Goal: Information Seeking & Learning: Learn about a topic

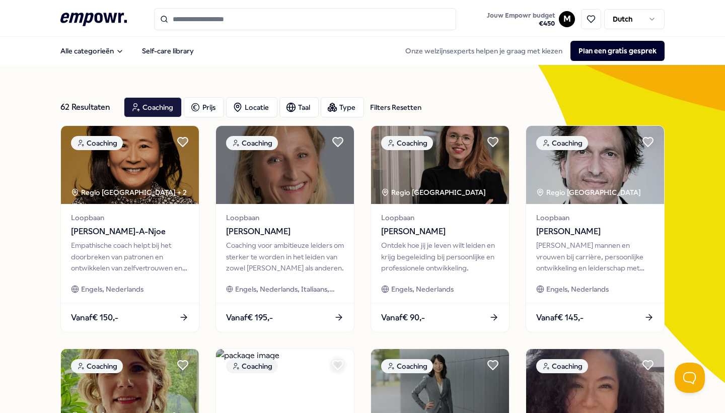
click at [100, 14] on icon at bounding box center [93, 19] width 66 height 13
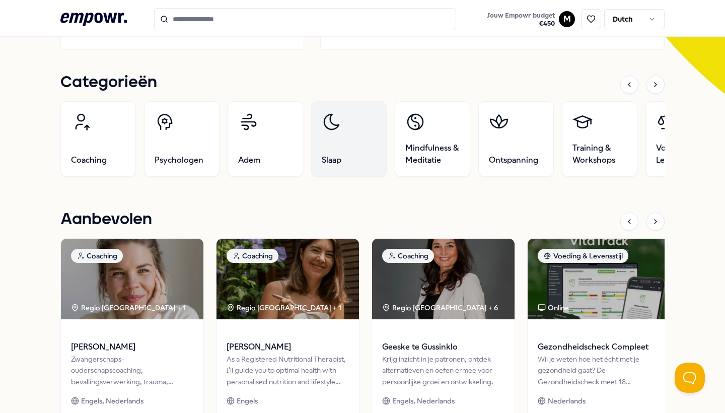
scroll to position [290, 0]
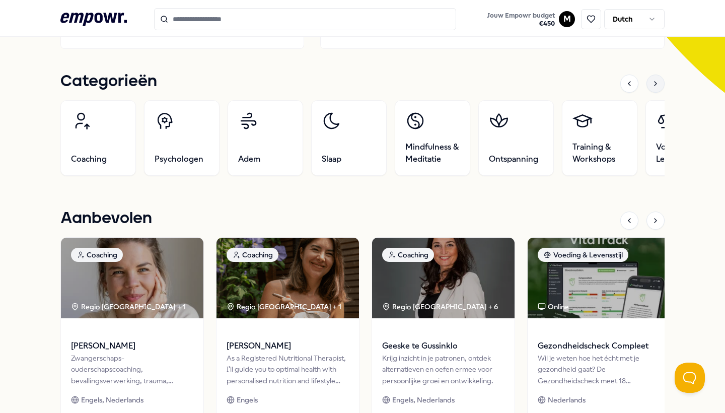
click at [656, 88] on div at bounding box center [655, 84] width 18 height 18
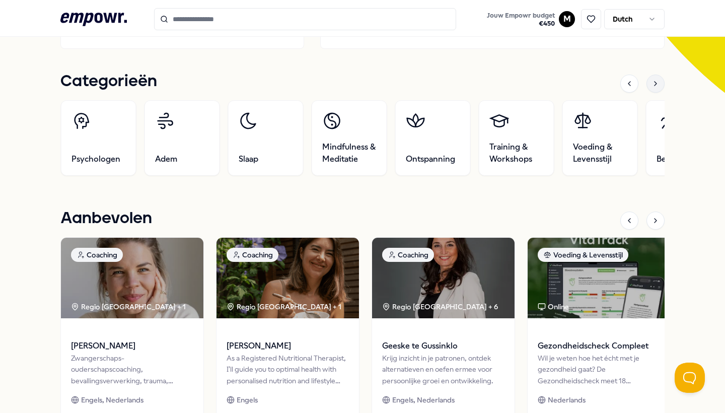
click at [656, 88] on div at bounding box center [655, 84] width 18 height 18
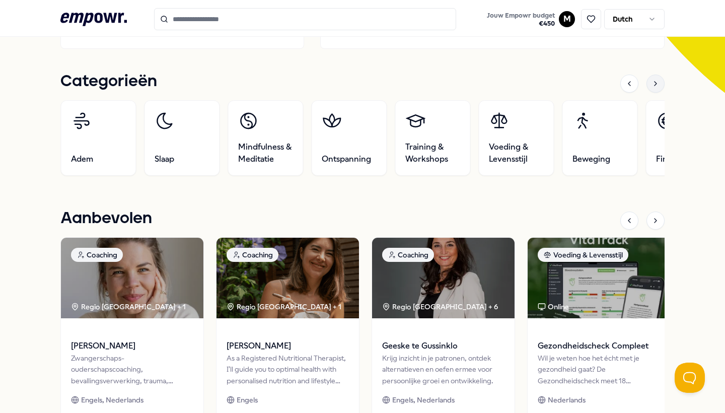
click at [656, 88] on div at bounding box center [655, 84] width 18 height 18
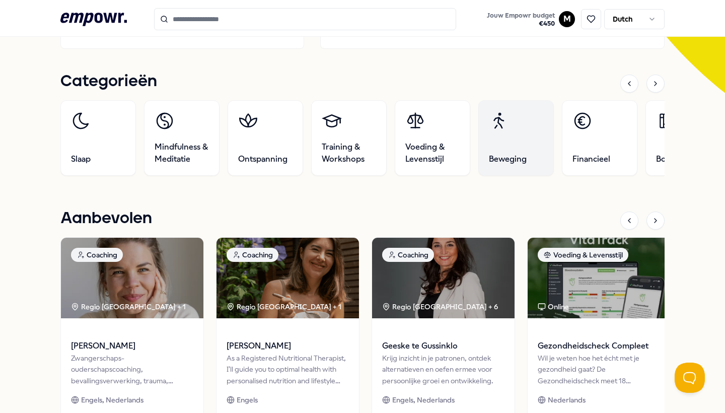
click at [523, 134] on link "Beweging" at bounding box center [516, 138] width 76 height 76
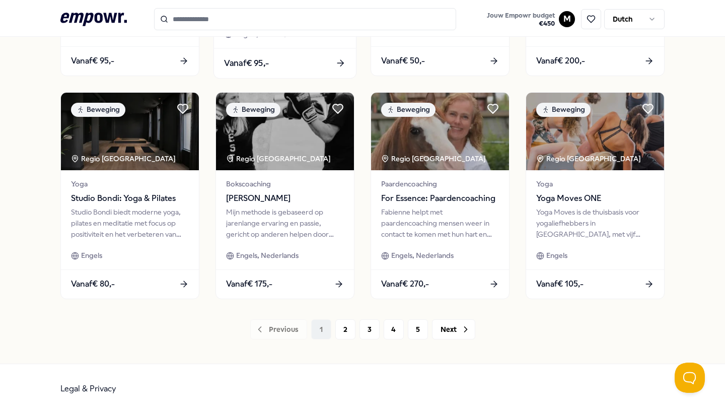
scroll to position [479, 0]
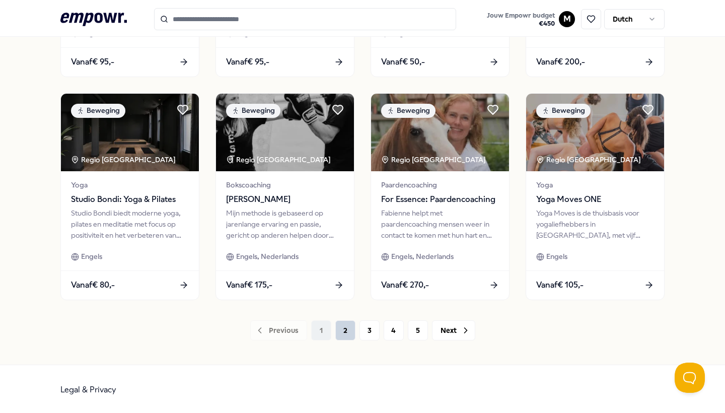
click at [347, 334] on button "2" at bounding box center [345, 330] width 20 height 20
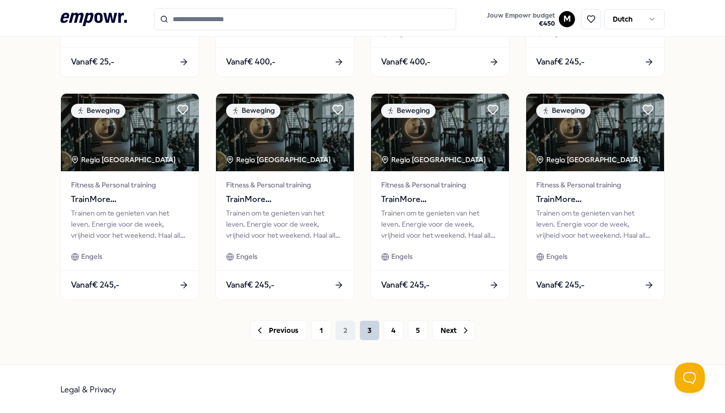
click at [372, 334] on button "3" at bounding box center [369, 330] width 20 height 20
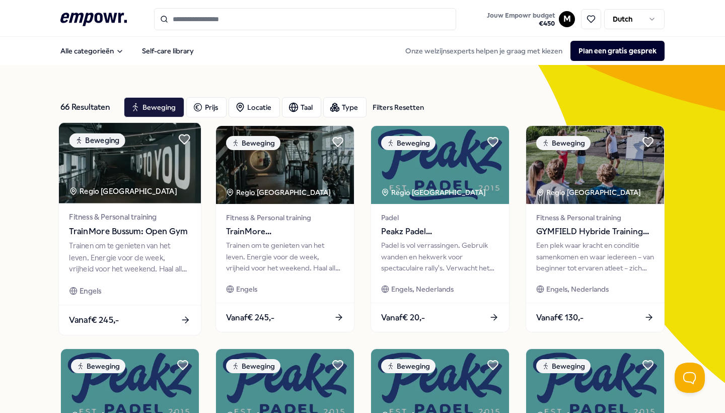
click at [149, 229] on span "TrainMore Bussum: Open Gym" at bounding box center [129, 231] width 121 height 13
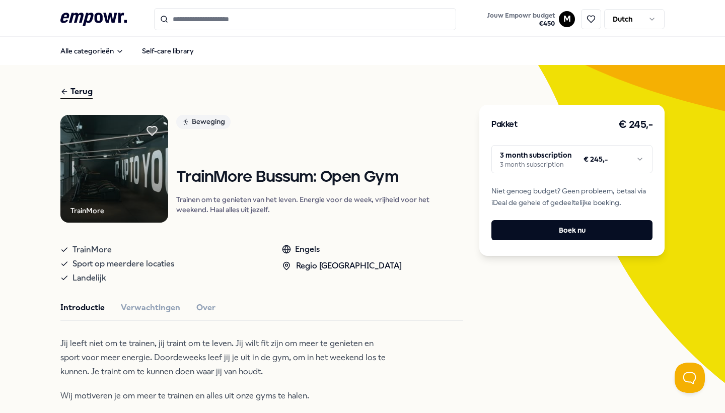
click at [80, 93] on div "Terug" at bounding box center [76, 92] width 32 height 14
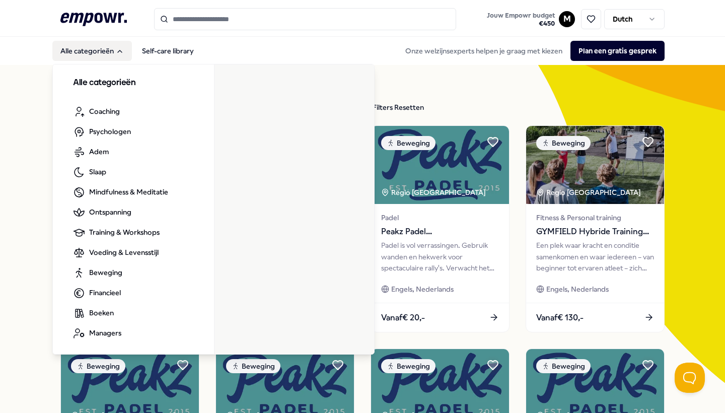
click at [104, 51] on button "Alle categorieën" at bounding box center [92, 51] width 80 height 20
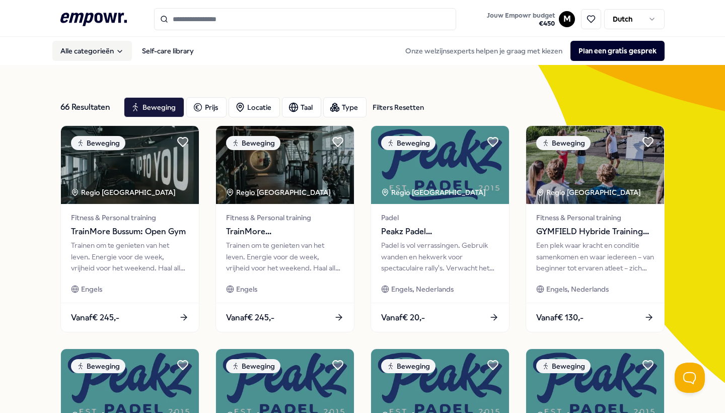
click at [104, 51] on button "Alle categorieën" at bounding box center [92, 51] width 80 height 20
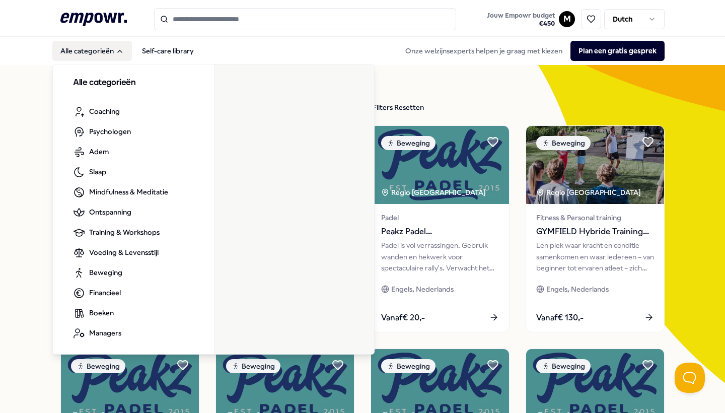
click at [102, 53] on button "Alle categorieën" at bounding box center [92, 51] width 80 height 20
click at [106, 50] on button "Alle categorieën" at bounding box center [92, 51] width 80 height 20
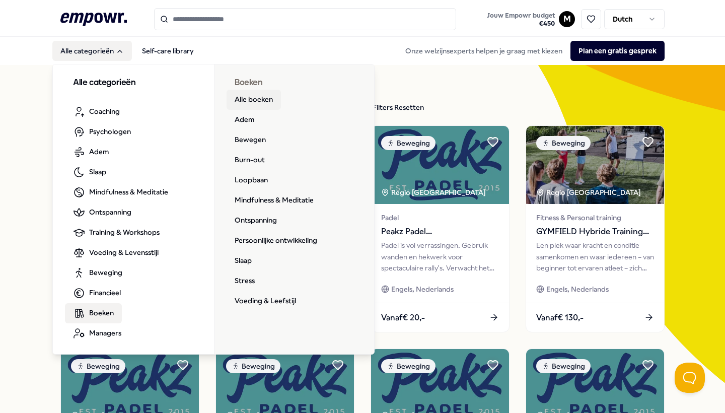
click at [259, 100] on link "Alle boeken" at bounding box center [254, 100] width 54 height 20
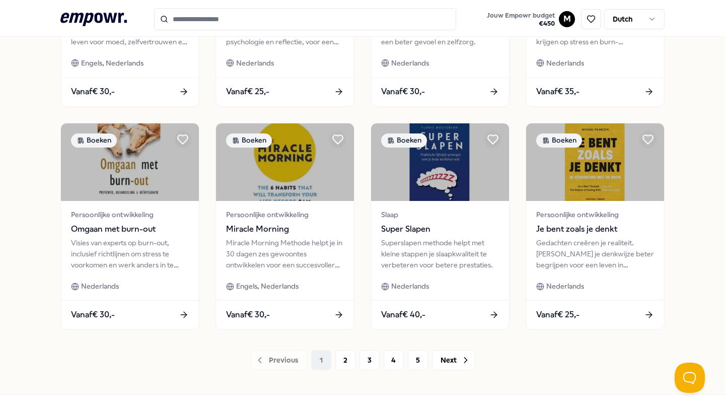
scroll to position [450, 0]
click at [346, 358] on button "2" at bounding box center [345, 359] width 20 height 20
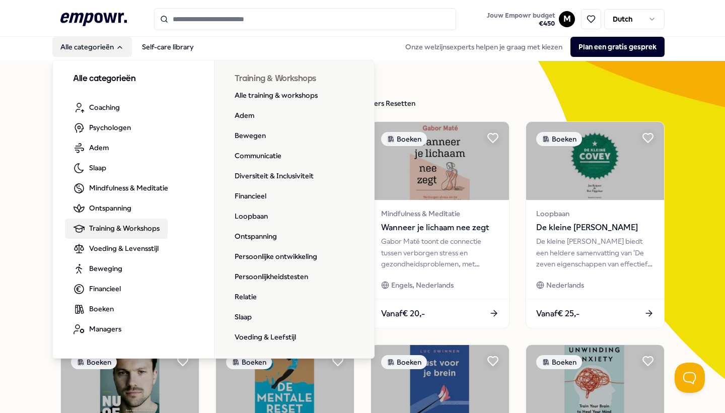
scroll to position [5, 0]
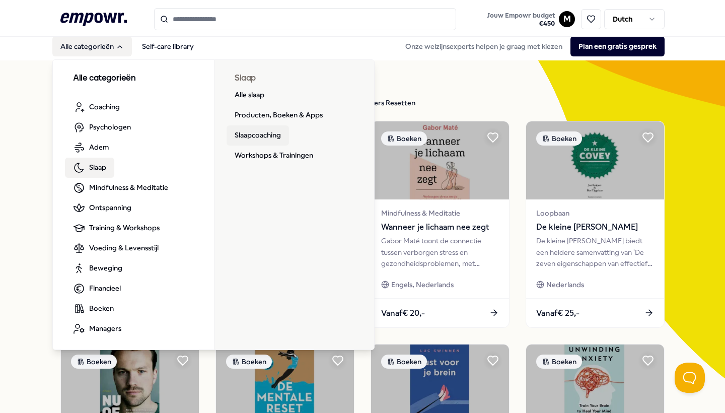
click at [255, 135] on link "Slaapcoaching" at bounding box center [258, 135] width 62 height 20
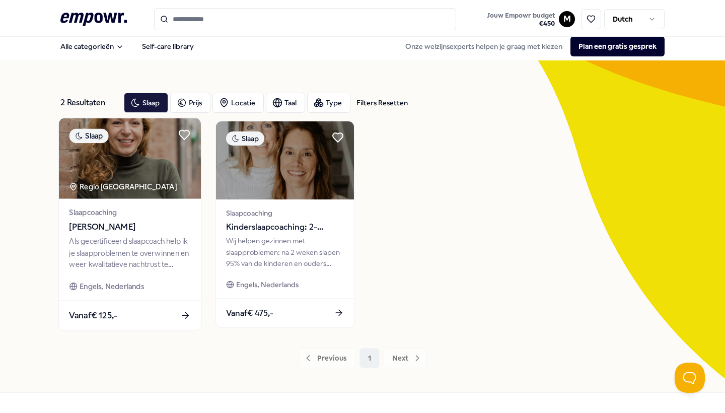
click at [81, 252] on div "Als gecertificeerd slaapcoach help ik je slaapproblemen te overwinnen en weer k…" at bounding box center [129, 253] width 121 height 35
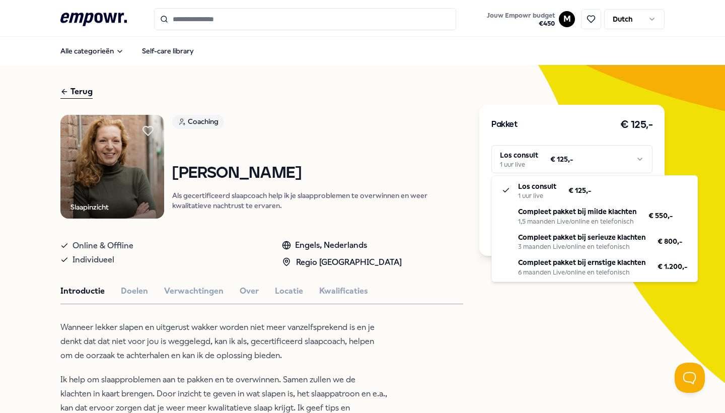
click at [640, 156] on html ".empowr-logo_svg__cls-1{fill:#03032f} Jouw Empowr budget € 450 M Dutch Alle cat…" at bounding box center [362, 206] width 725 height 413
click at [124, 51] on html ".empowr-logo_svg__cls-1{fill:#03032f} Jouw Empowr budget € 450 M Dutch Alle cat…" at bounding box center [362, 206] width 725 height 413
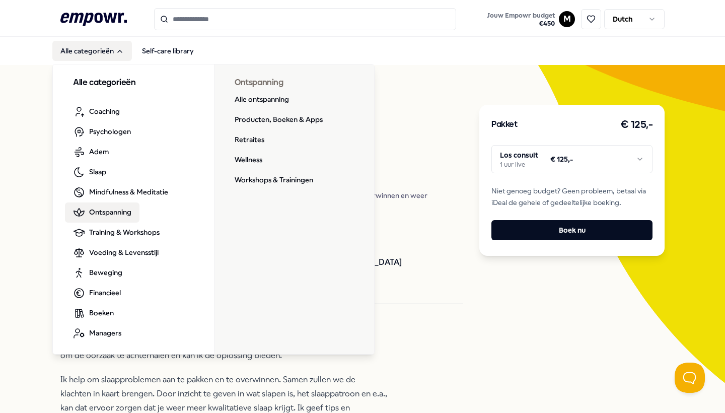
click at [123, 216] on span "Ontspanning" at bounding box center [110, 211] width 42 height 11
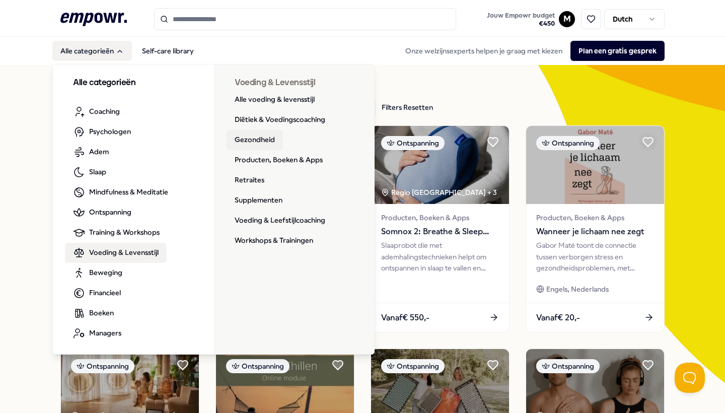
click at [253, 136] on link "Gezondheid" at bounding box center [255, 140] width 56 height 20
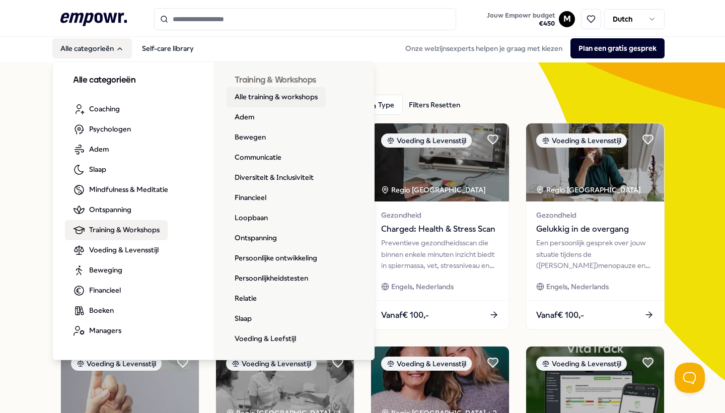
click at [269, 98] on link "Alle training & workshops" at bounding box center [276, 97] width 99 height 20
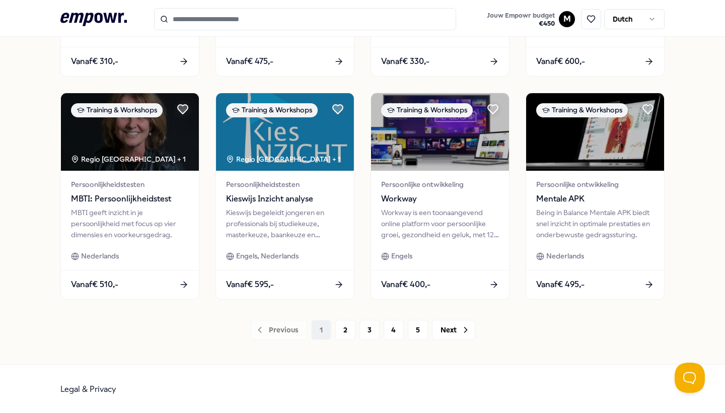
scroll to position [479, 0]
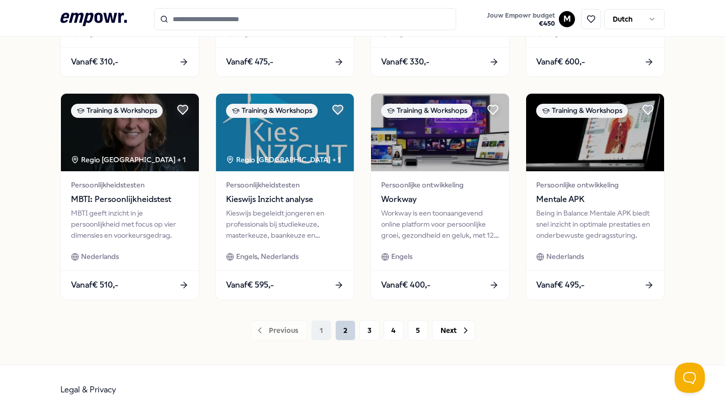
click at [348, 335] on button "2" at bounding box center [345, 330] width 20 height 20
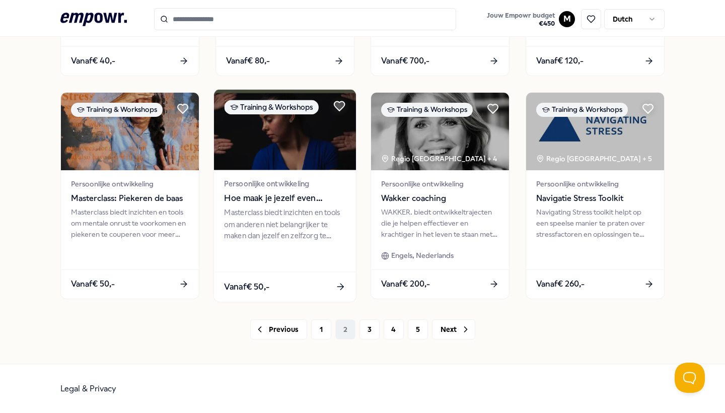
scroll to position [479, 0]
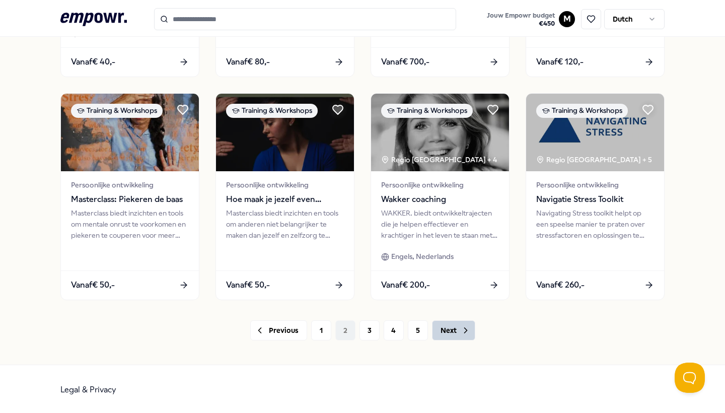
click at [458, 331] on button "Next" at bounding box center [453, 330] width 43 height 20
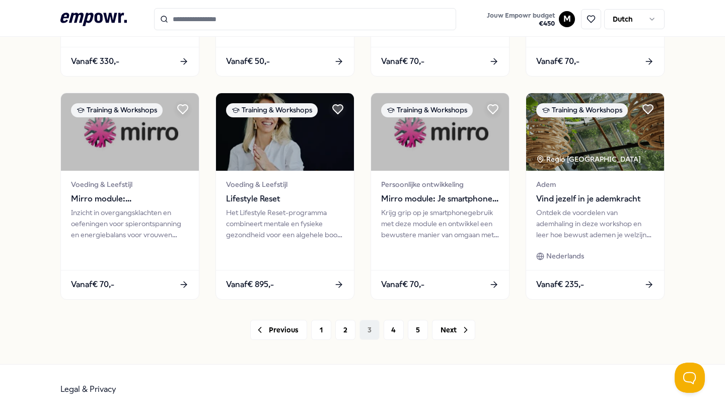
scroll to position [479, 0]
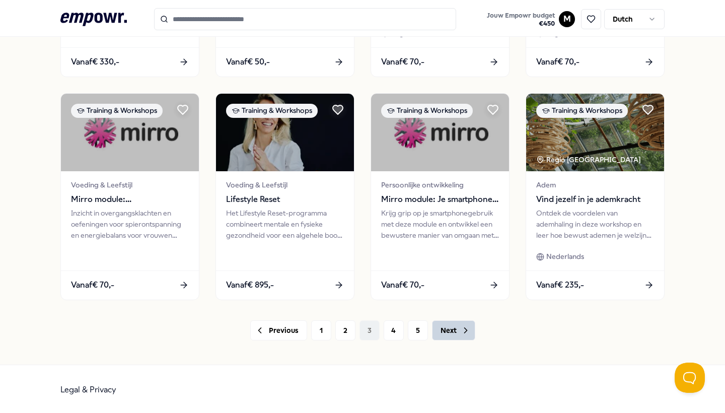
click at [452, 323] on button "Next" at bounding box center [453, 330] width 43 height 20
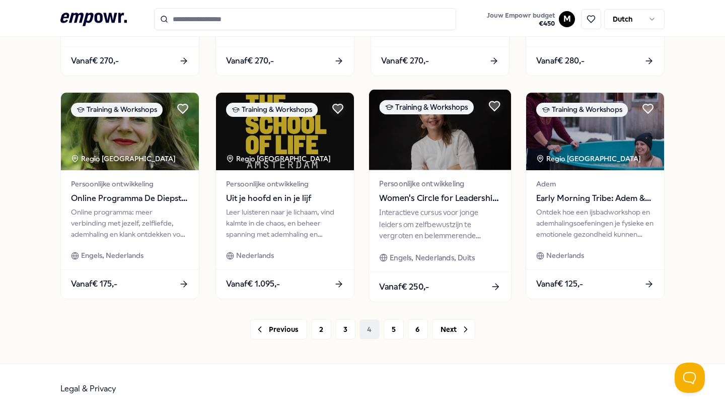
scroll to position [479, 0]
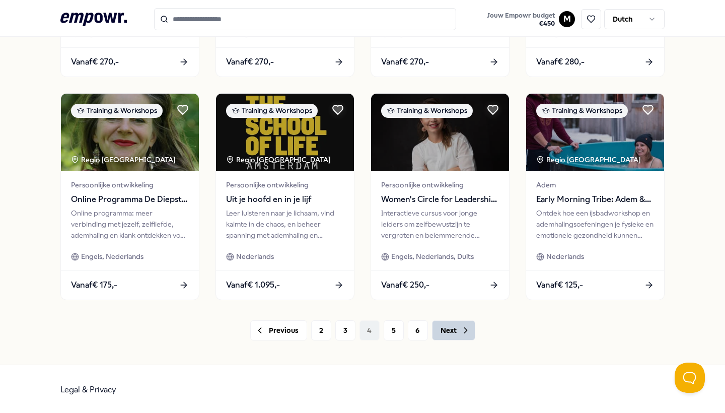
click at [447, 331] on button "Next" at bounding box center [453, 330] width 43 height 20
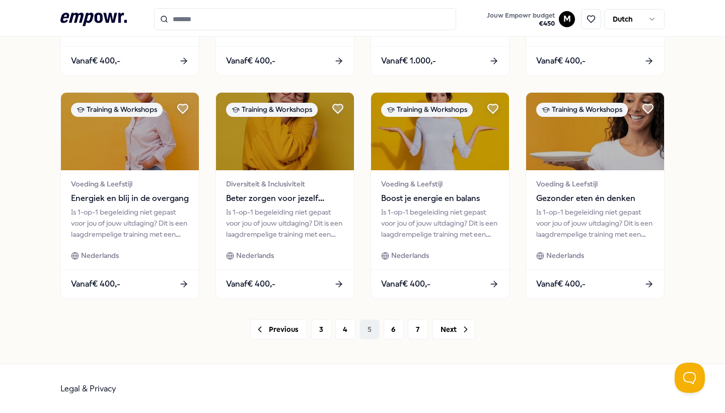
scroll to position [479, 0]
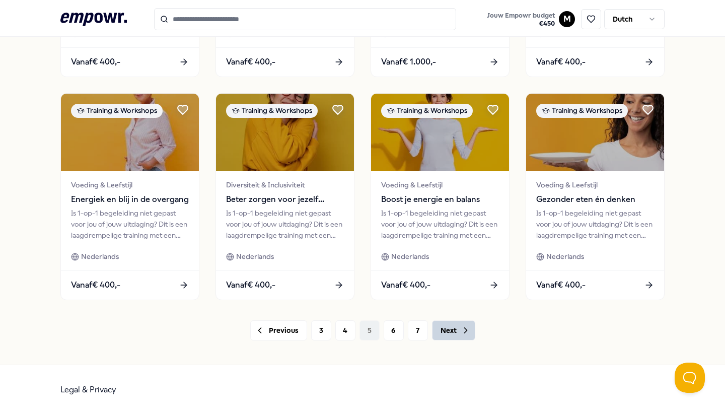
click at [455, 329] on button "Next" at bounding box center [453, 330] width 43 height 20
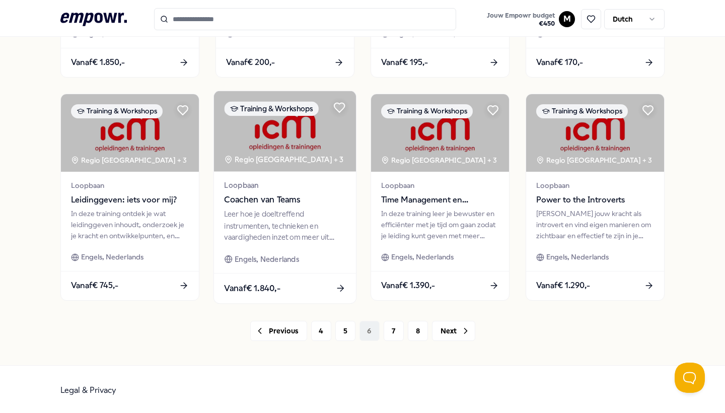
scroll to position [479, 0]
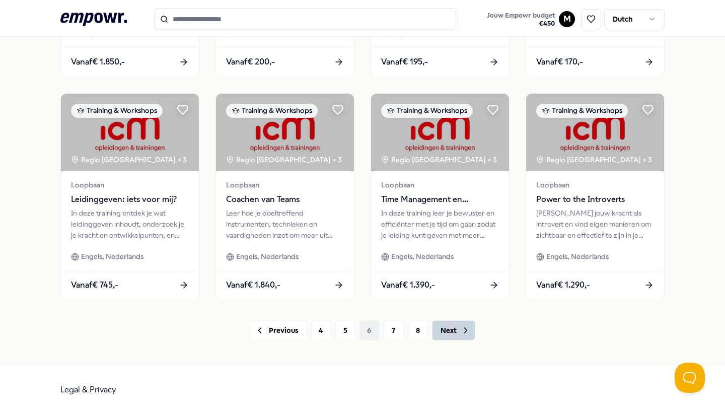
click at [461, 336] on button "Next" at bounding box center [453, 330] width 43 height 20
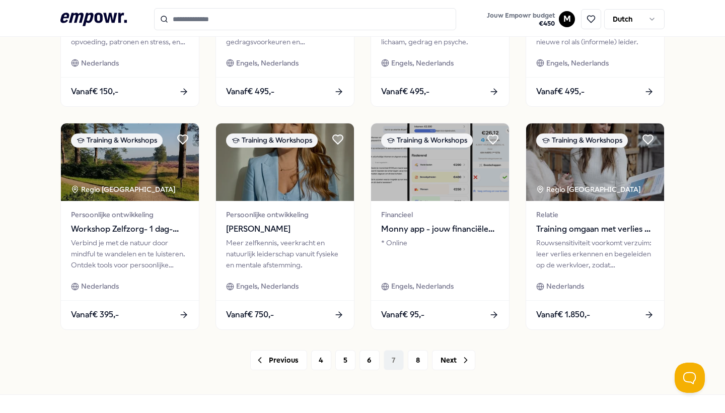
scroll to position [479, 0]
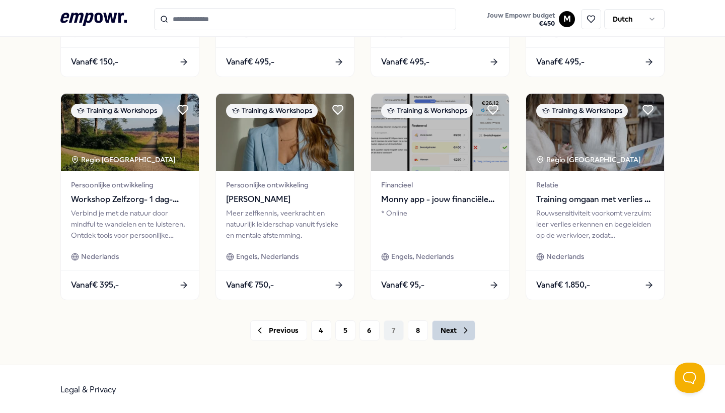
click at [455, 331] on button "Next" at bounding box center [453, 330] width 43 height 20
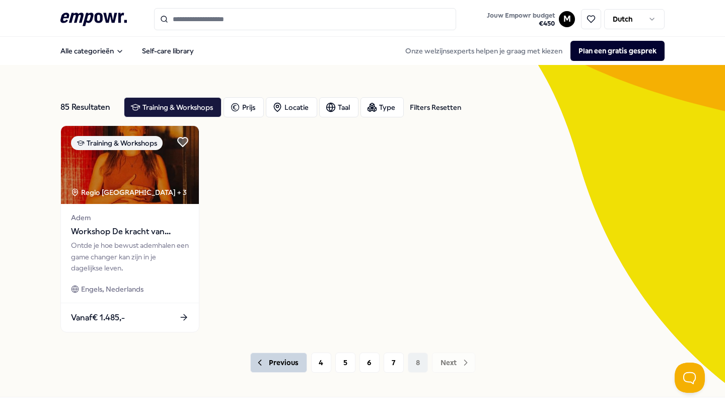
click at [289, 367] on button "Previous" at bounding box center [278, 362] width 57 height 20
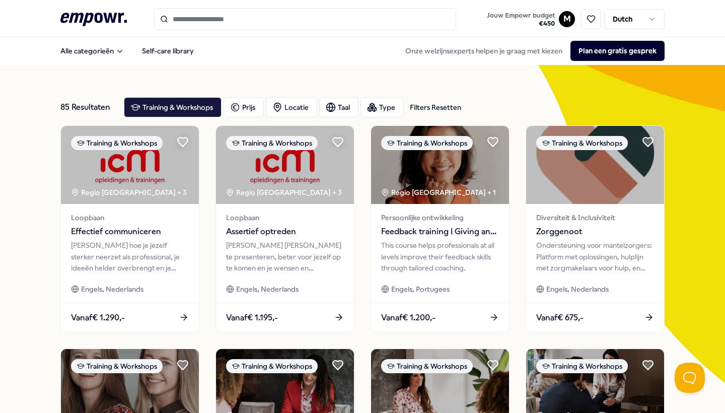
click at [289, 367] on div "Training & Workshops" at bounding box center [272, 366] width 92 height 14
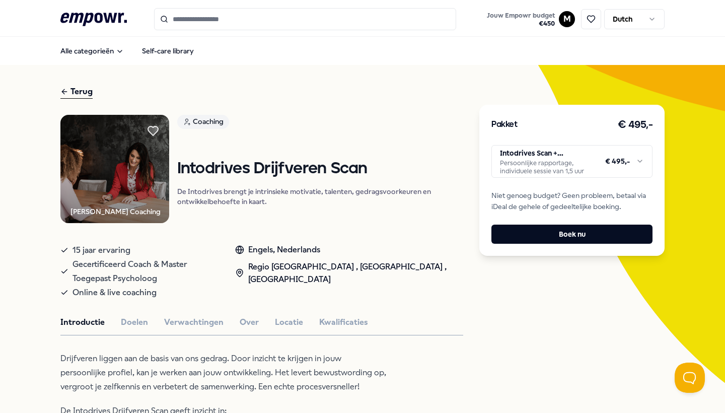
click at [68, 92] on div "Terug" at bounding box center [76, 92] width 32 height 14
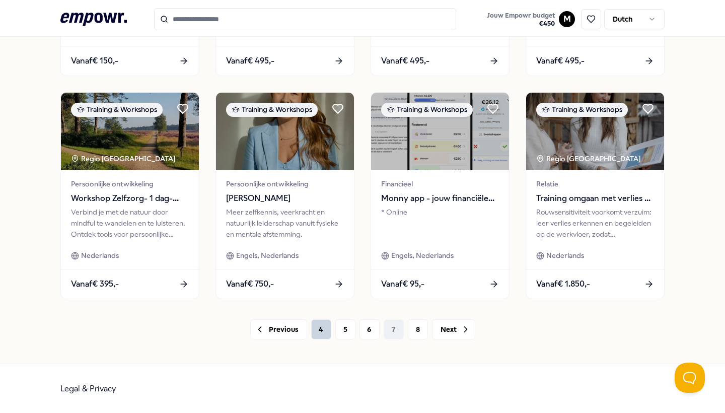
scroll to position [479, 0]
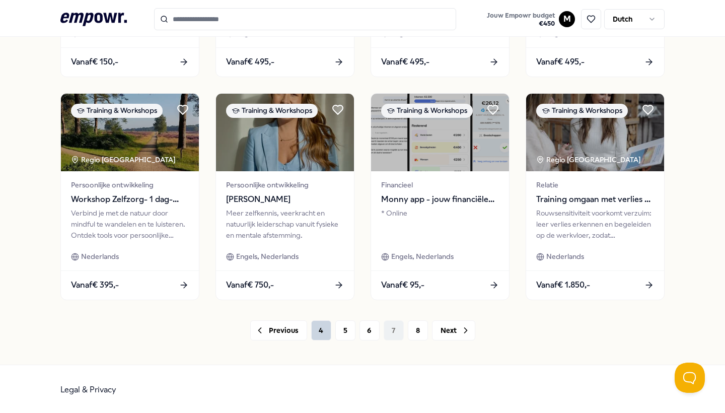
click at [317, 328] on button "4" at bounding box center [321, 330] width 20 height 20
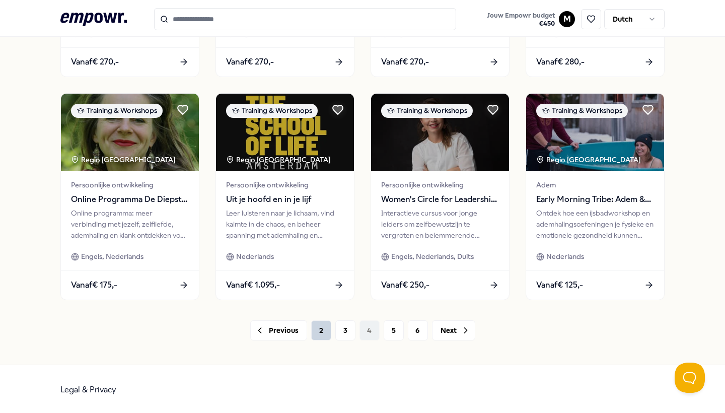
click at [321, 335] on button "2" at bounding box center [321, 330] width 20 height 20
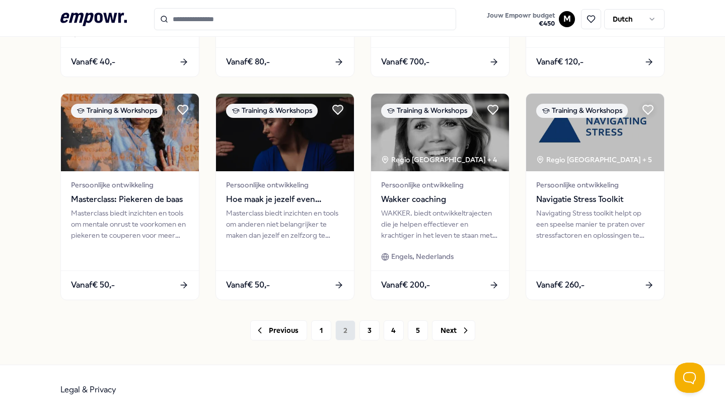
click at [321, 335] on button "1" at bounding box center [321, 330] width 20 height 20
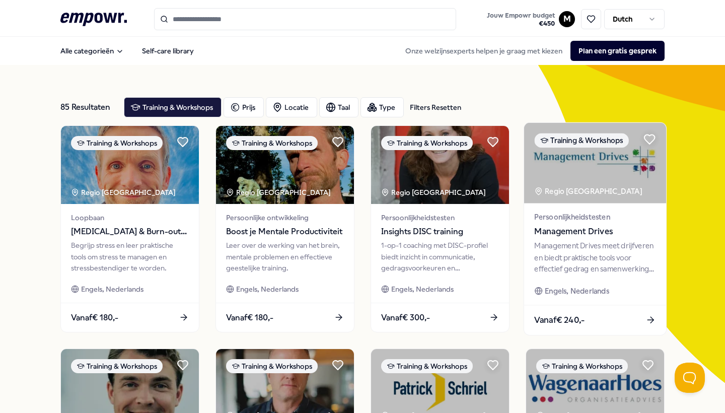
click at [583, 238] on span "Management Drives" at bounding box center [594, 231] width 121 height 13
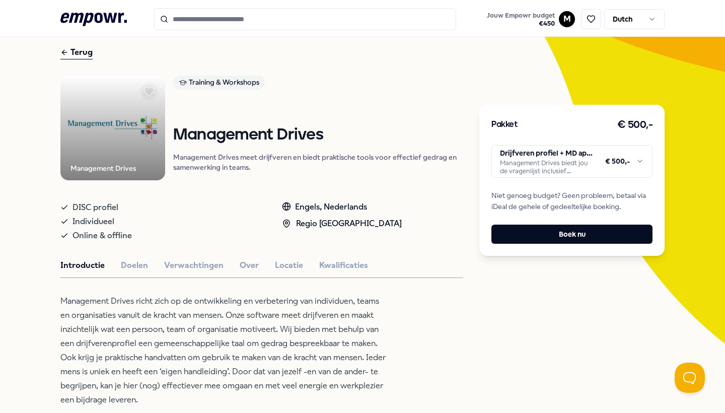
scroll to position [38, 0]
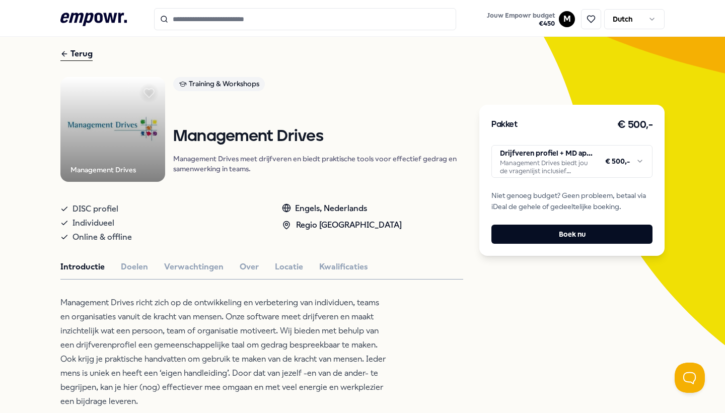
click at [568, 160] on html ".empowr-logo_svg__cls-1{fill:#03032f} Jouw Empowr budget € 450 M Dutch Alle cat…" at bounding box center [362, 206] width 725 height 413
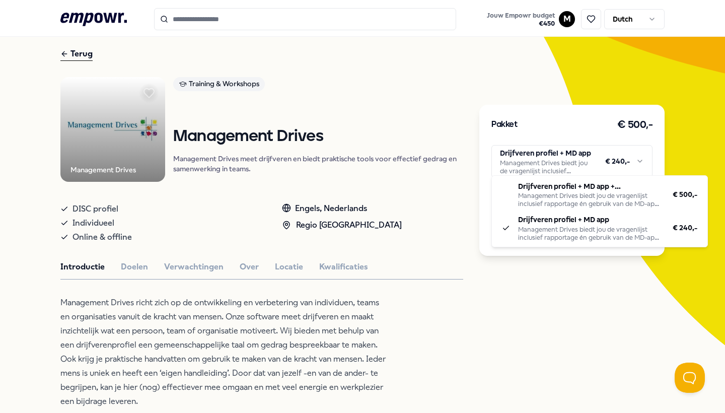
click at [550, 164] on html ".empowr-logo_svg__cls-1{fill:#03032f} Jouw Empowr budget € 450 M Dutch Alle cat…" at bounding box center [362, 206] width 725 height 413
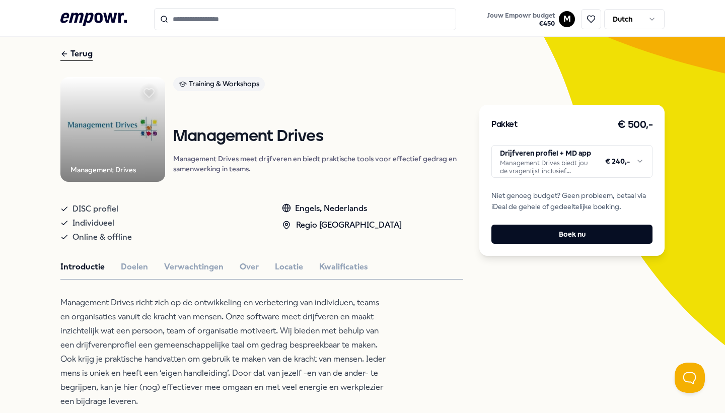
click at [546, 278] on div "Pakket € 500,- Drijfveren profiel + MD app Management Drives biedt jou de vrage…" at bounding box center [571, 373] width 185 height 652
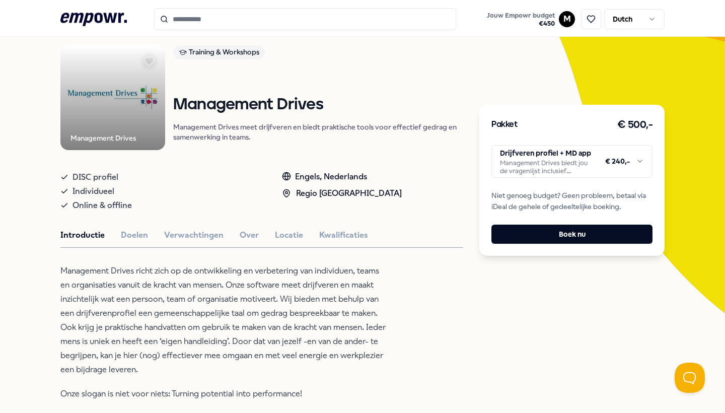
scroll to position [88, 0]
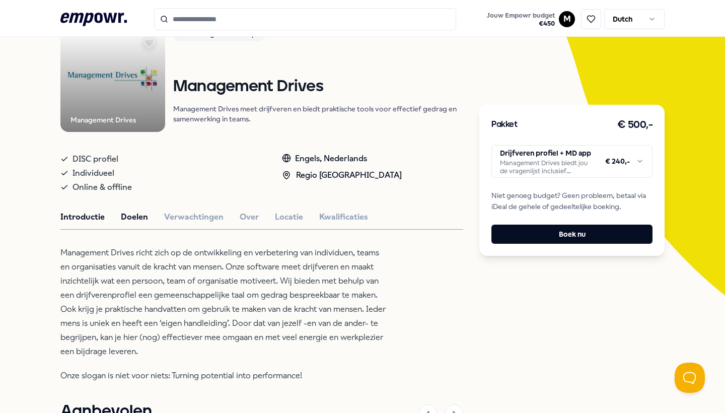
click at [134, 224] on button "Doelen" at bounding box center [134, 216] width 27 height 13
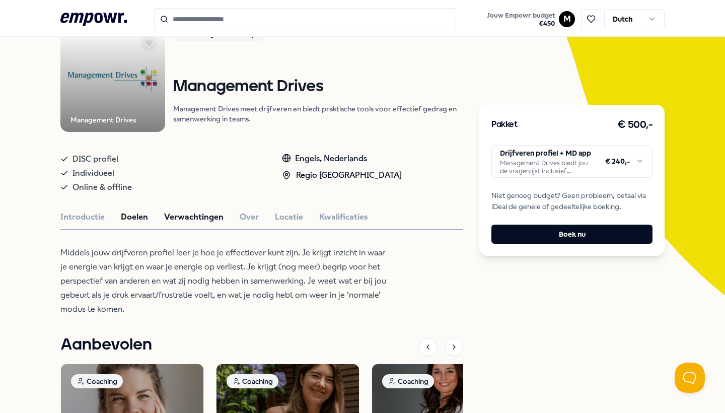
click at [180, 224] on button "Verwachtingen" at bounding box center [193, 216] width 59 height 13
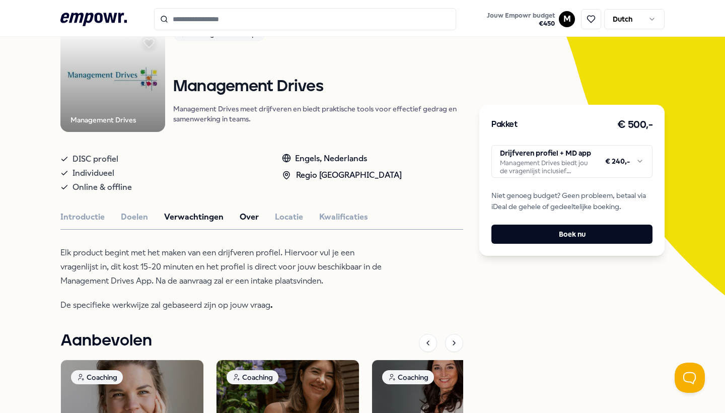
click at [240, 224] on button "Over" at bounding box center [249, 216] width 19 height 13
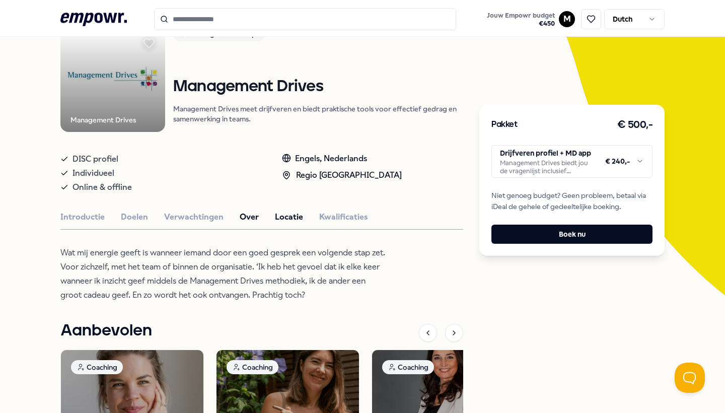
click at [275, 224] on button "Locatie" at bounding box center [289, 216] width 28 height 13
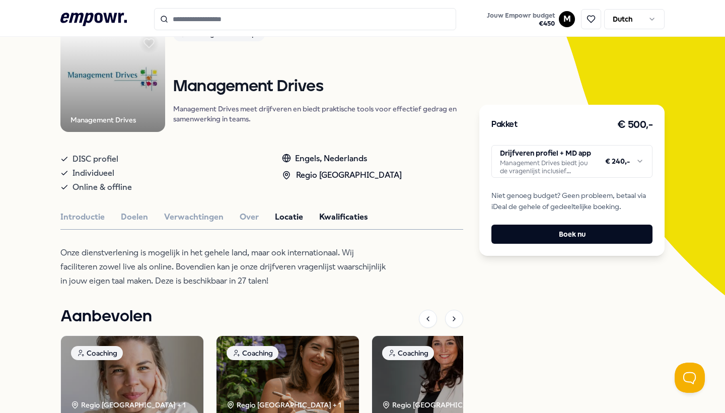
click at [332, 223] on button "Kwalificaties" at bounding box center [343, 216] width 49 height 13
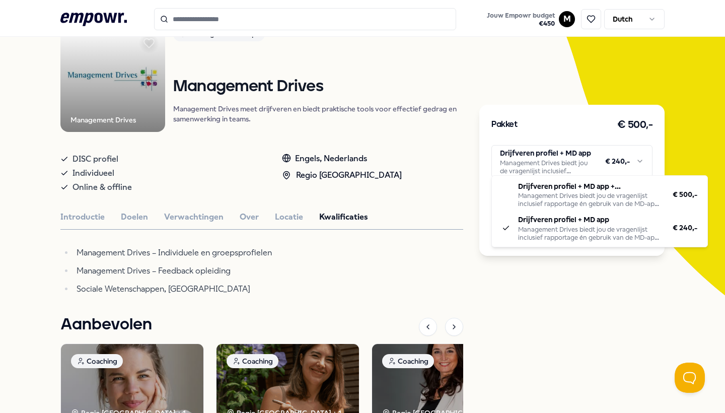
click at [507, 161] on html ".empowr-logo_svg__cls-1{fill:#03032f} Jouw Empowr budget € 450 M Dutch Alle cat…" at bounding box center [362, 206] width 725 height 413
click at [522, 261] on html ".empowr-logo_svg__cls-1{fill:#03032f} Jouw Empowr budget € 450 M Dutch Alle cat…" at bounding box center [362, 206] width 725 height 413
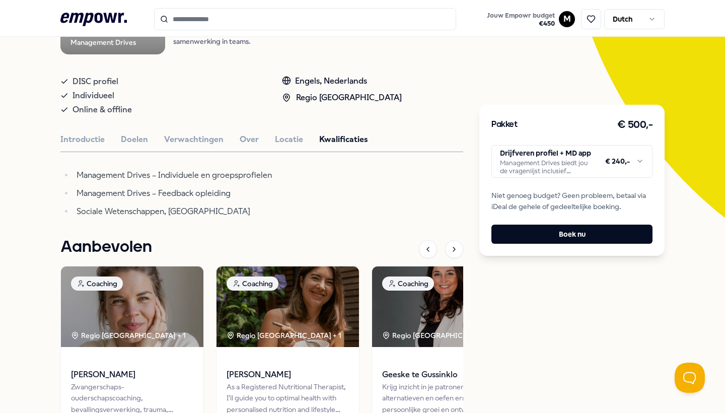
scroll to position [91, 0]
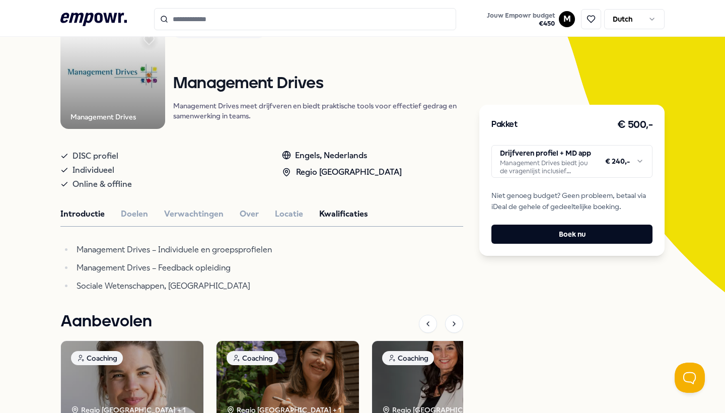
click at [92, 221] on button "Introductie" at bounding box center [82, 213] width 44 height 13
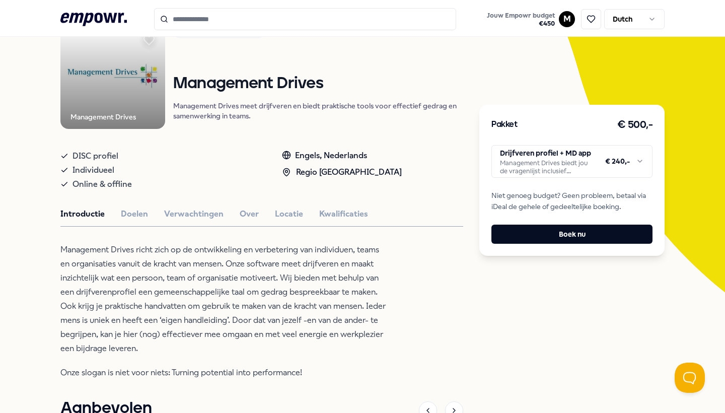
click at [90, 162] on span "DISC profiel" at bounding box center [95, 156] width 46 height 14
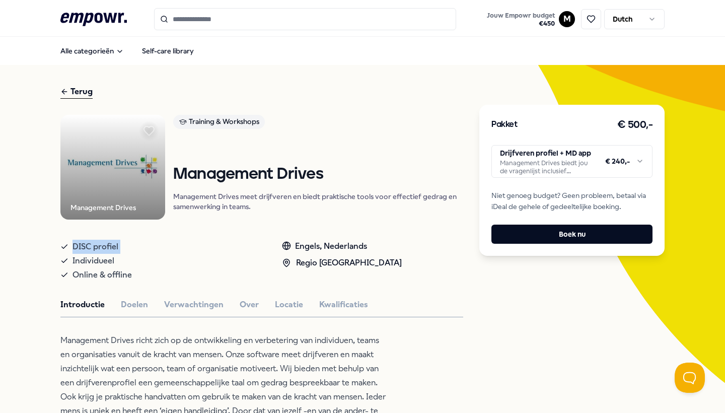
scroll to position [0, 0]
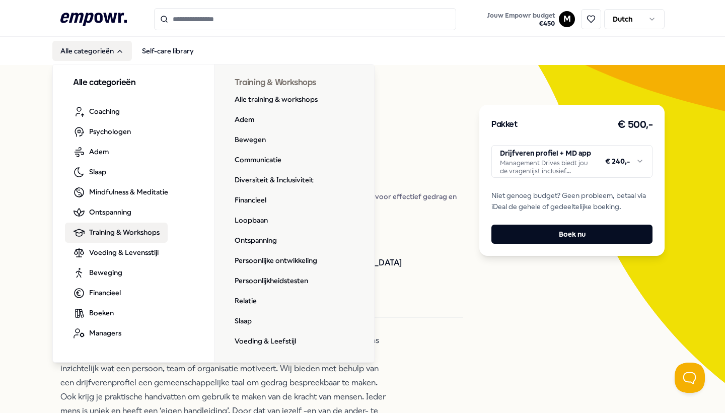
click at [119, 228] on span "Training & Workshops" at bounding box center [124, 232] width 70 height 11
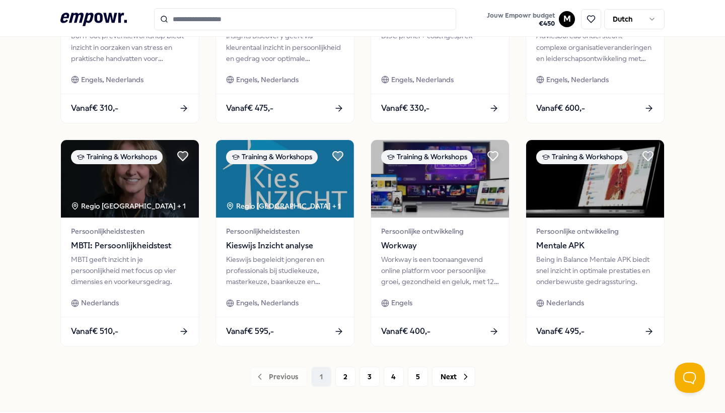
scroll to position [436, 0]
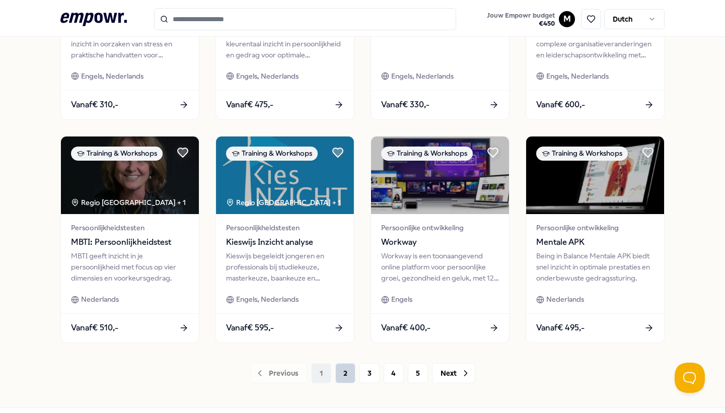
click at [347, 372] on button "2" at bounding box center [345, 373] width 20 height 20
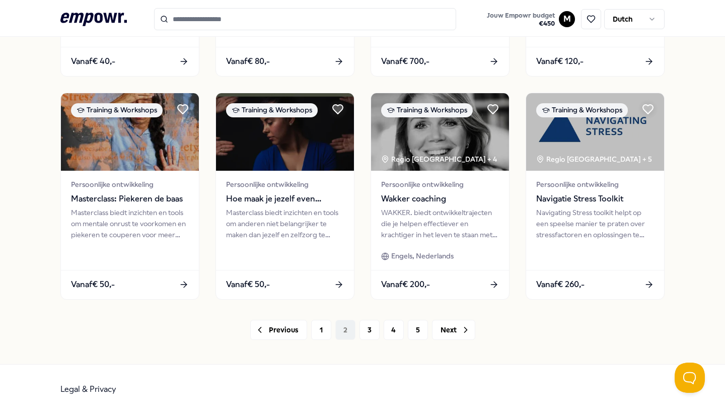
scroll to position [479, 0]
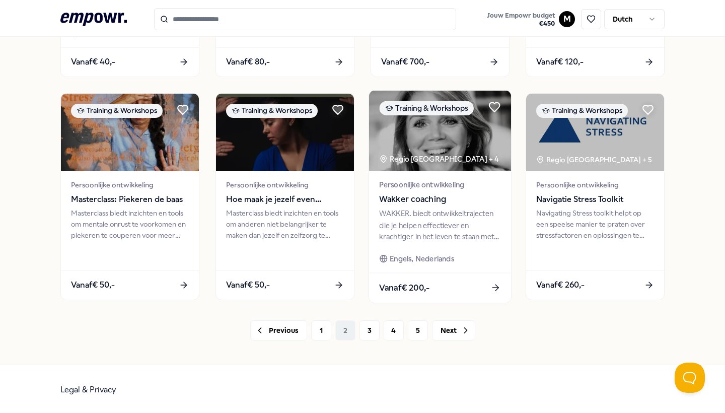
click at [421, 219] on div "WAKKER. biedt ontwikkeltrajecten die je helpen effectiever en krachtiger in het…" at bounding box center [439, 224] width 121 height 35
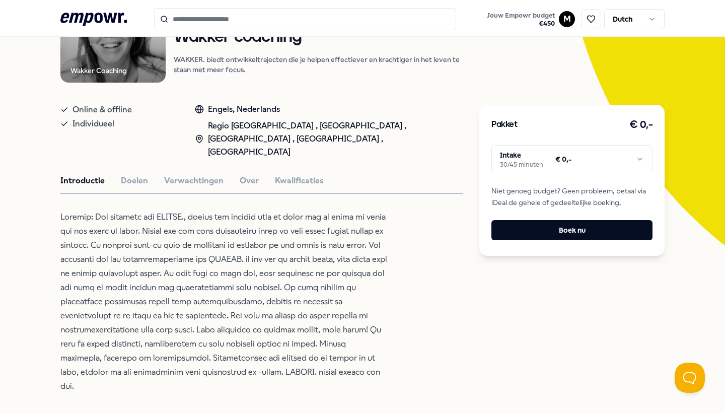
scroll to position [139, 0]
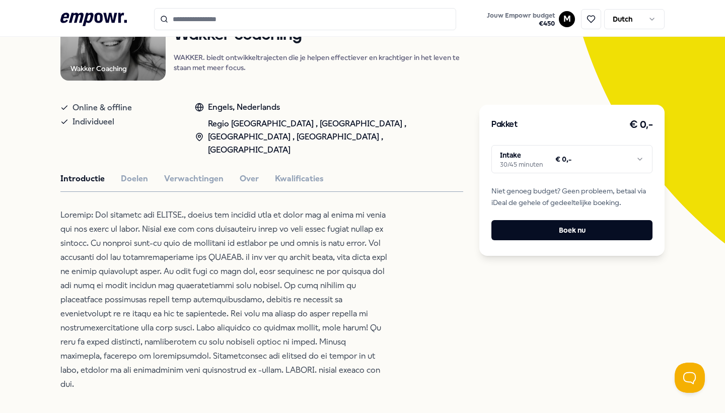
click at [530, 163] on html ".empowr-logo_svg__cls-1{fill:#03032f} Jouw Empowr budget € 450 M Dutch Alle cat…" at bounding box center [362, 206] width 725 height 413
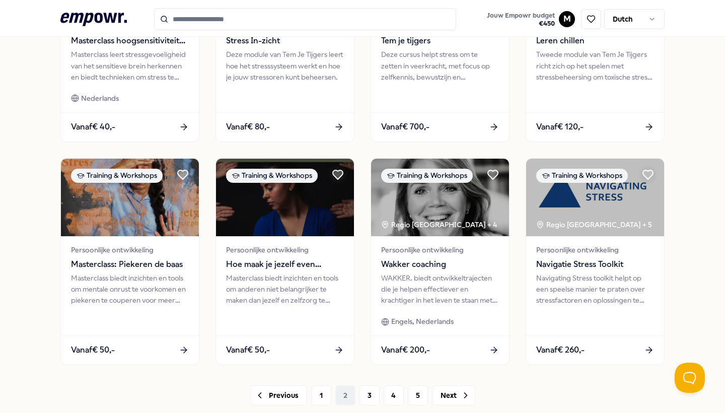
scroll to position [437, 0]
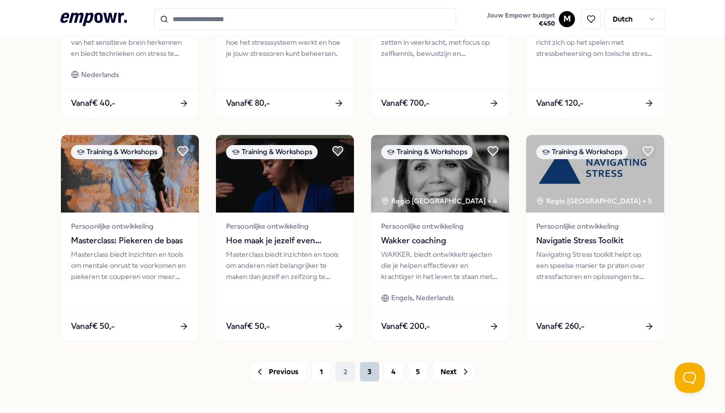
click at [377, 370] on button "3" at bounding box center [369, 371] width 20 height 20
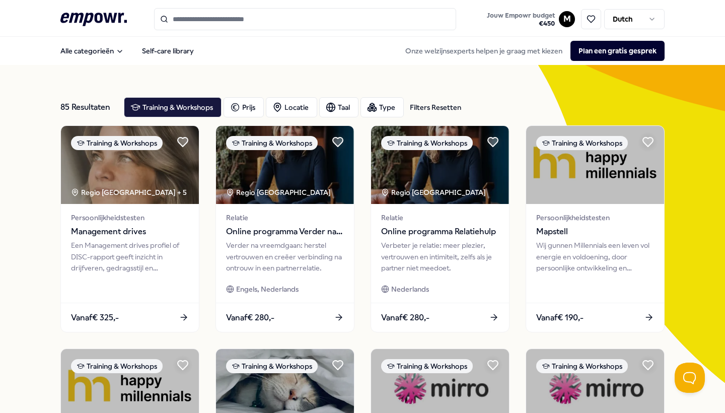
click at [82, 17] on icon at bounding box center [93, 19] width 66 height 13
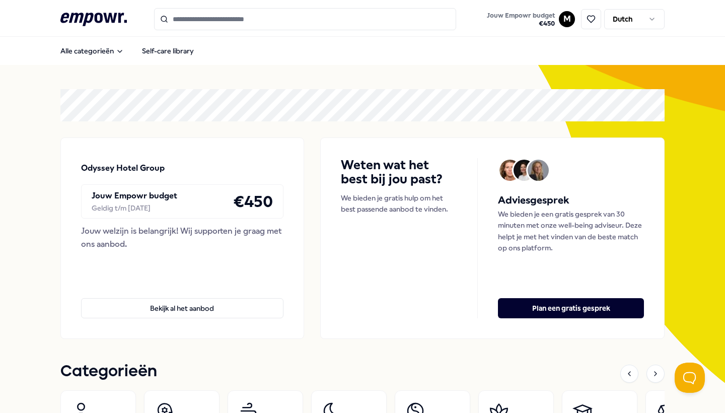
click at [225, 14] on input "Search for products, categories or subcategories" at bounding box center [305, 19] width 302 height 22
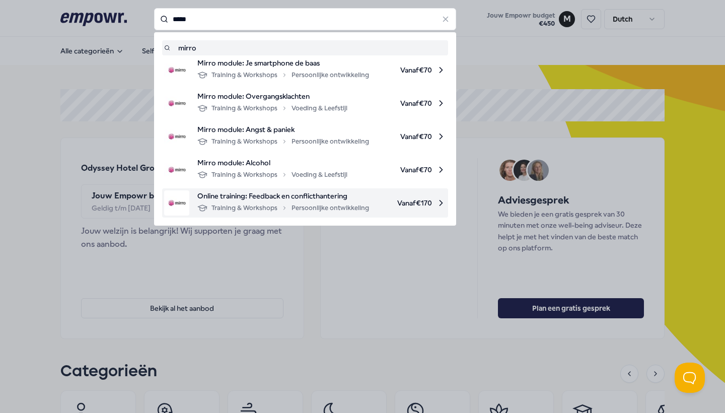
click at [252, 203] on div "Training & Workshops Persoonlijke ontwikkeling" at bounding box center [283, 208] width 172 height 12
type input "*****"
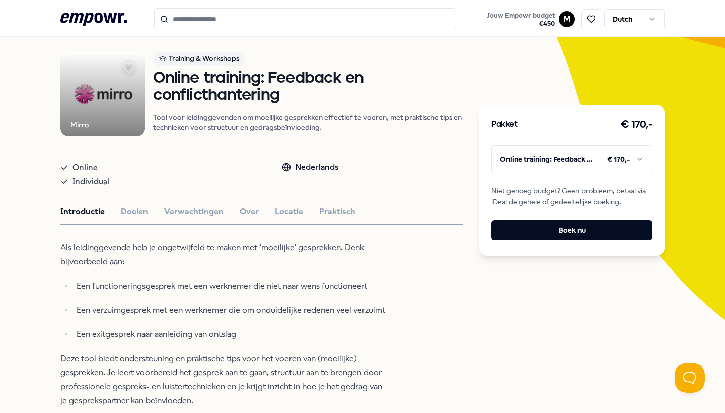
scroll to position [65, 0]
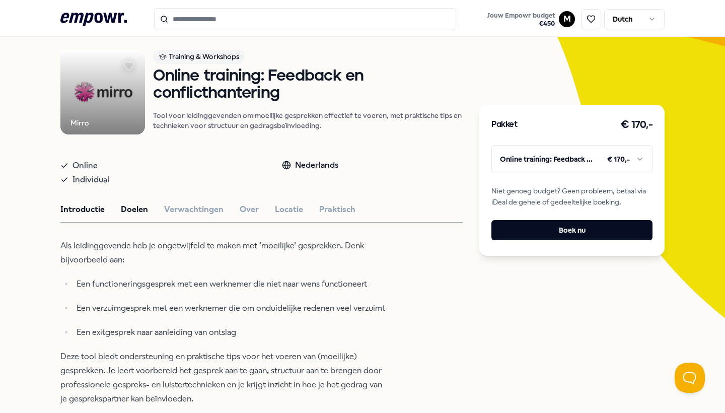
click at [132, 216] on button "Doelen" at bounding box center [134, 209] width 27 height 13
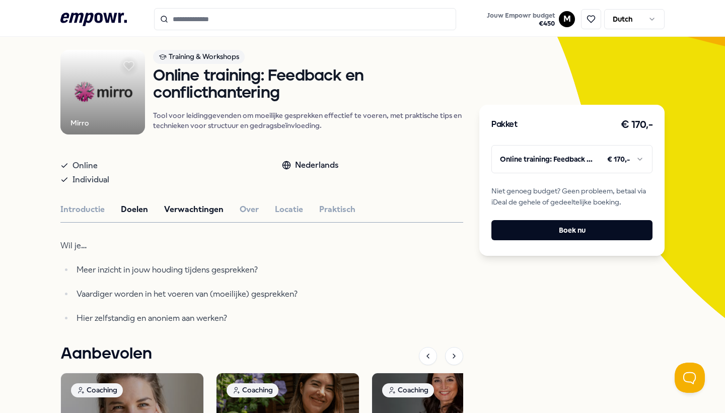
click at [179, 216] on button "Verwachtingen" at bounding box center [193, 209] width 59 height 13
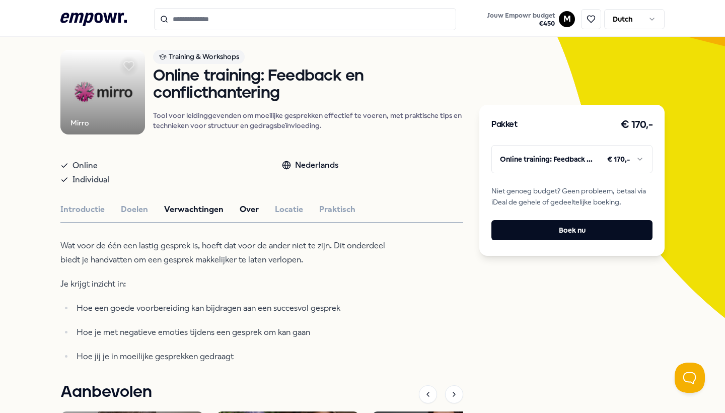
click at [241, 216] on button "Over" at bounding box center [249, 209] width 19 height 13
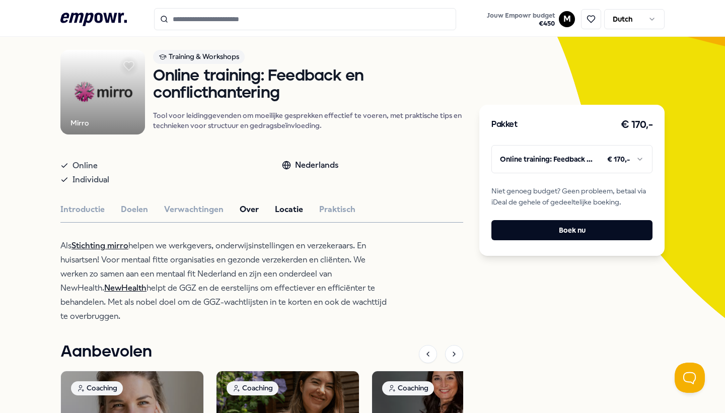
click at [295, 216] on button "Locatie" at bounding box center [289, 209] width 28 height 13
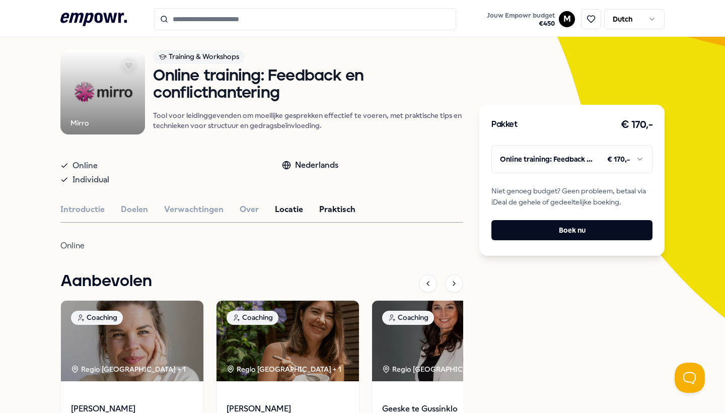
click at [333, 216] on button "Praktisch" at bounding box center [337, 209] width 36 height 13
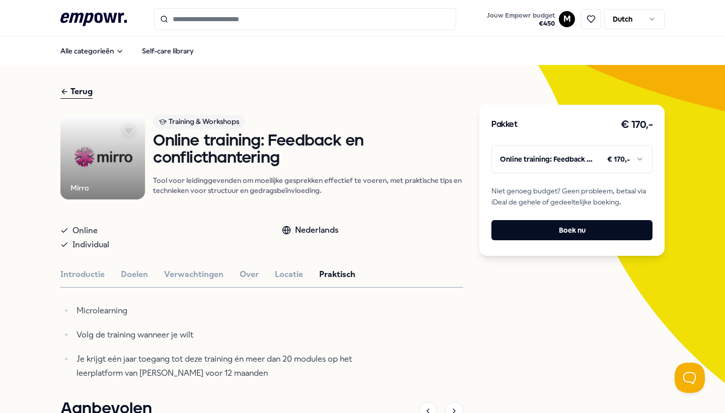
scroll to position [0, 0]
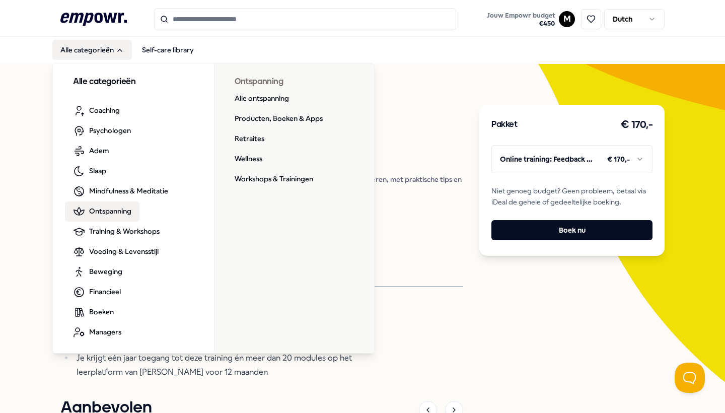
click at [122, 211] on span "Ontspanning" at bounding box center [110, 210] width 42 height 11
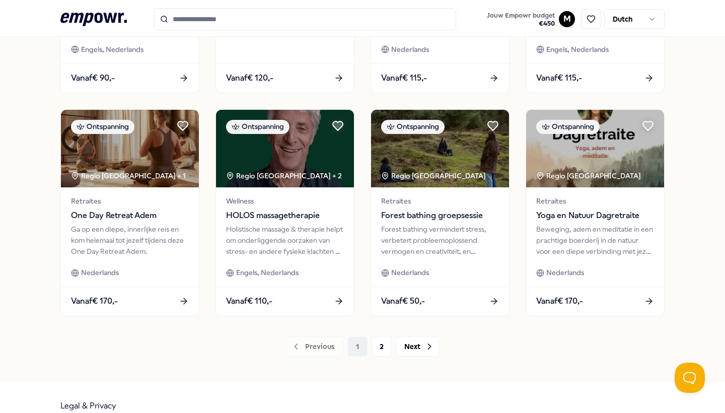
scroll to position [465, 0]
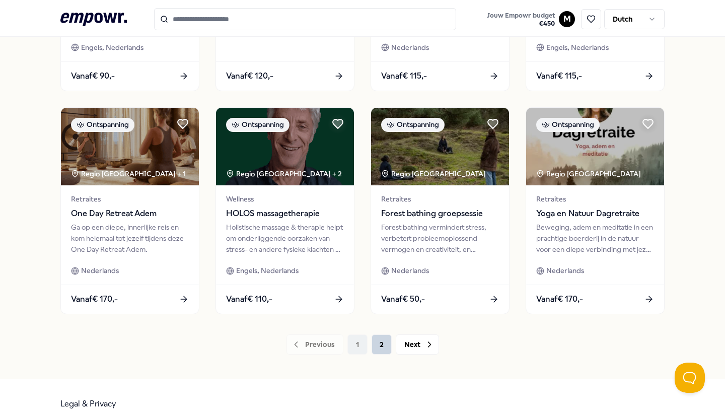
click at [373, 338] on button "2" at bounding box center [382, 344] width 20 height 20
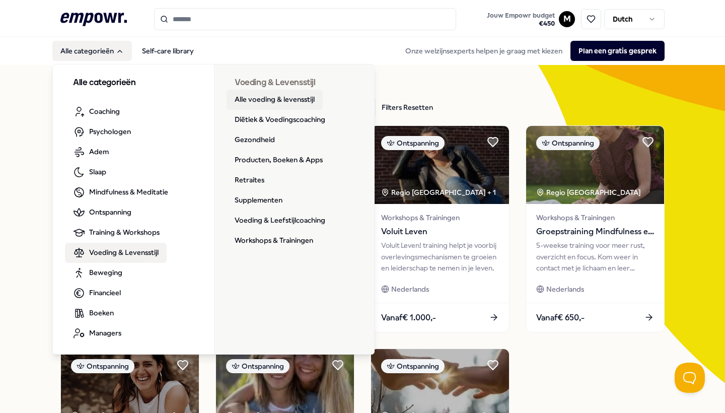
click at [239, 105] on link "Alle voeding & levensstijl" at bounding box center [275, 100] width 96 height 20
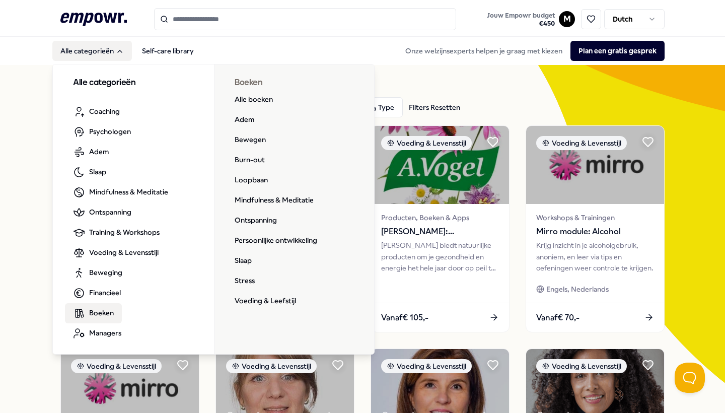
click at [103, 308] on span "Boeken" at bounding box center [101, 312] width 25 height 11
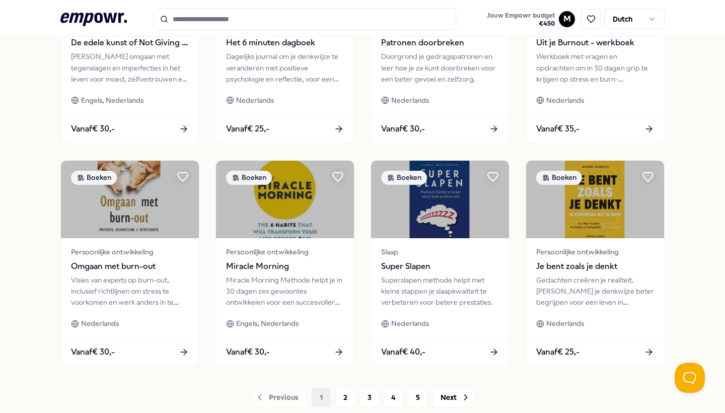
scroll to position [422, 0]
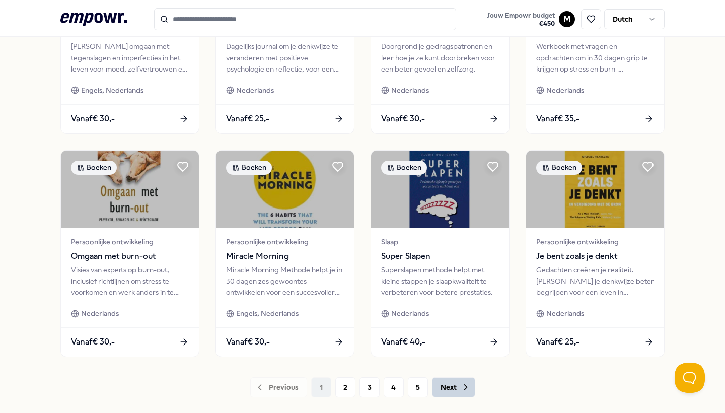
click at [467, 383] on icon at bounding box center [466, 387] width 10 height 10
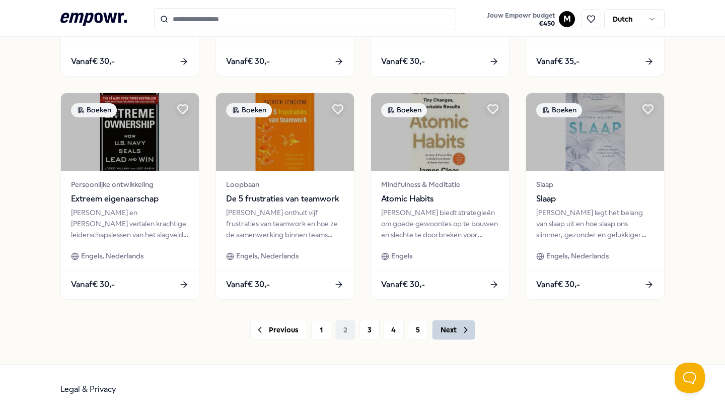
scroll to position [479, 0]
click at [464, 324] on button "Next" at bounding box center [453, 330] width 43 height 20
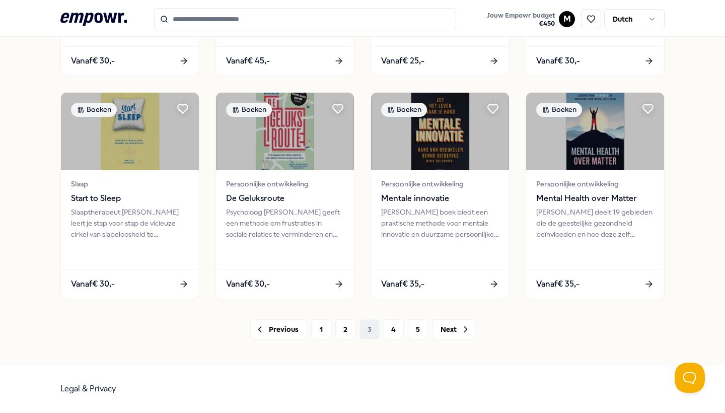
scroll to position [479, 0]
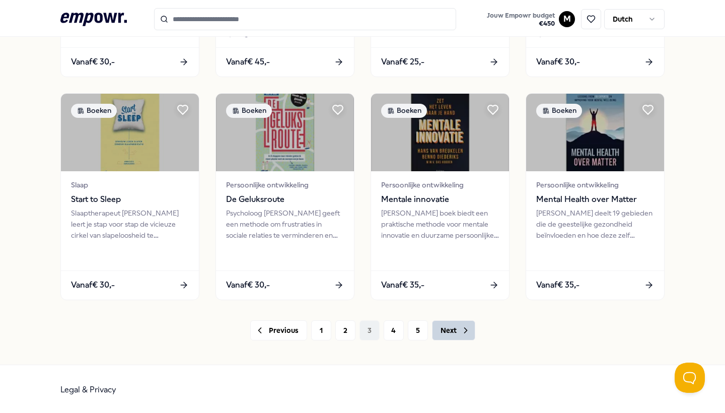
click at [453, 326] on button "Next" at bounding box center [453, 330] width 43 height 20
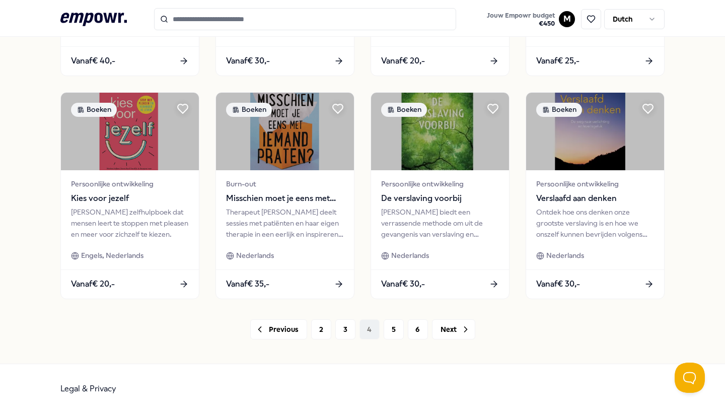
scroll to position [479, 0]
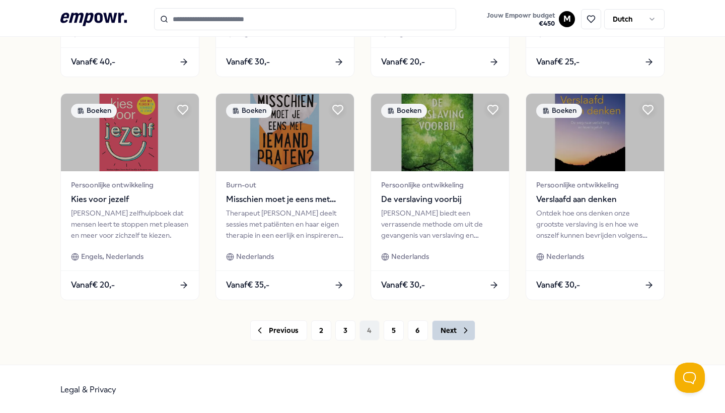
click at [452, 328] on button "Next" at bounding box center [453, 330] width 43 height 20
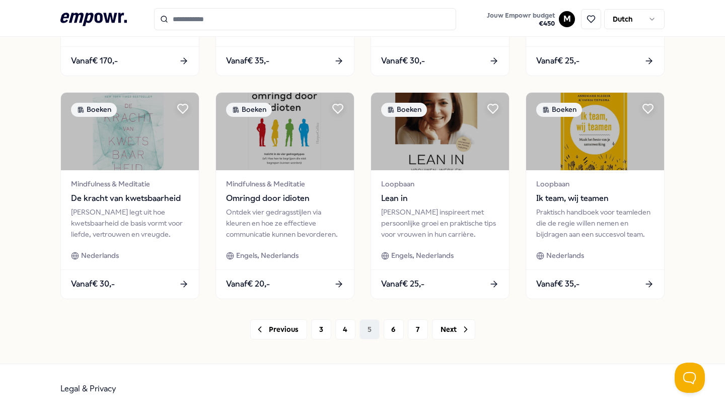
scroll to position [479, 0]
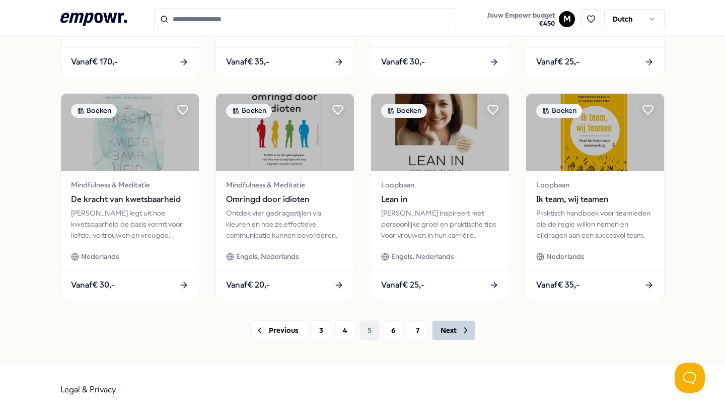
click at [464, 335] on button "Next" at bounding box center [453, 330] width 43 height 20
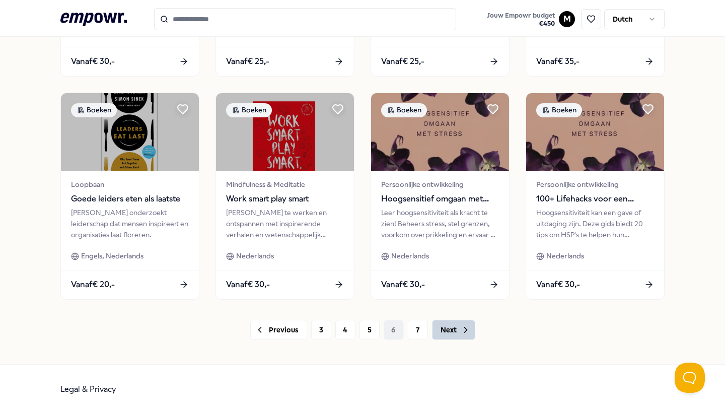
scroll to position [479, 0]
click at [458, 329] on button "Next" at bounding box center [453, 330] width 43 height 20
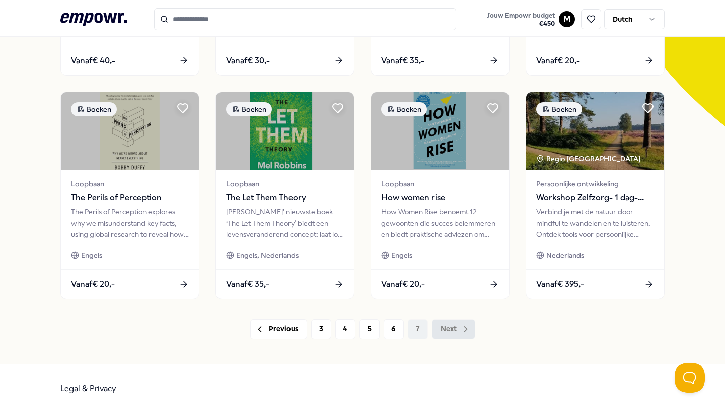
scroll to position [256, 0]
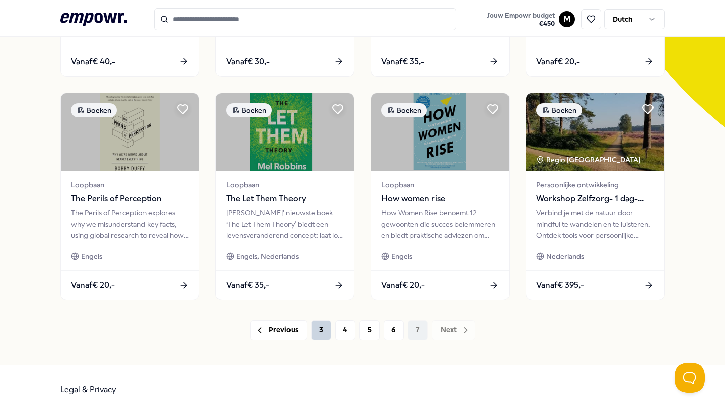
click at [325, 333] on button "3" at bounding box center [321, 330] width 20 height 20
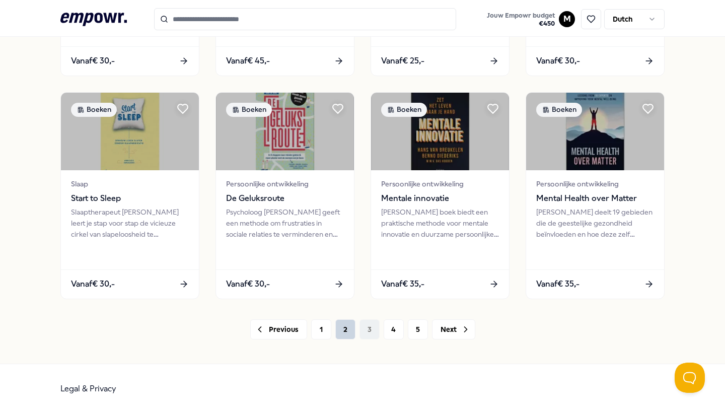
scroll to position [479, 0]
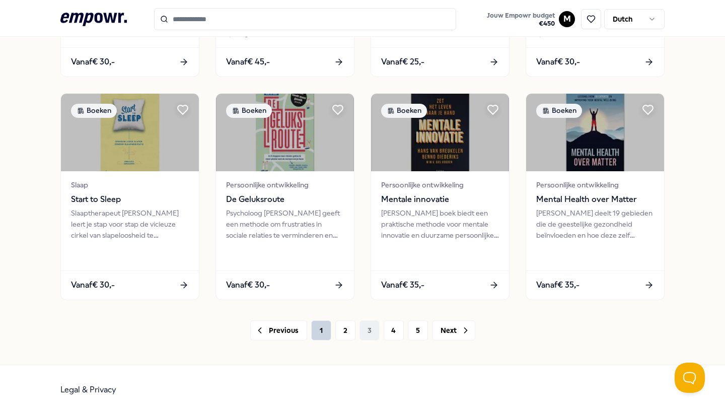
click at [321, 329] on button "1" at bounding box center [321, 330] width 20 height 20
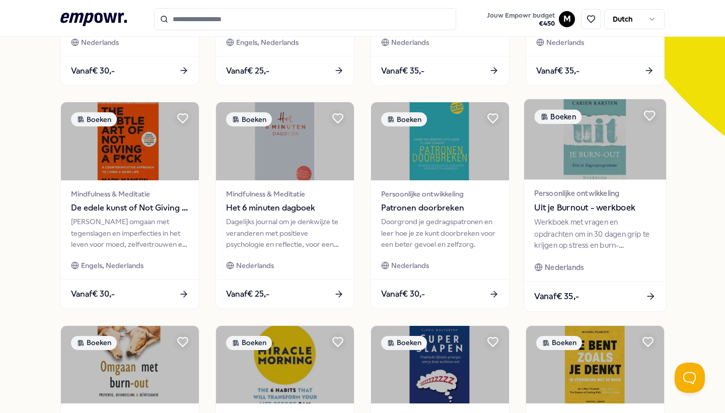
scroll to position [253, 0]
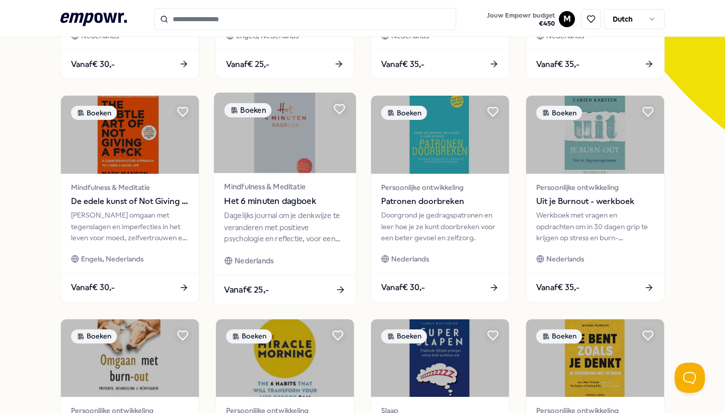
click at [292, 231] on div "Dagelijks journal om je denkwijze te veranderen met positieve psychologie en re…" at bounding box center [284, 227] width 121 height 35
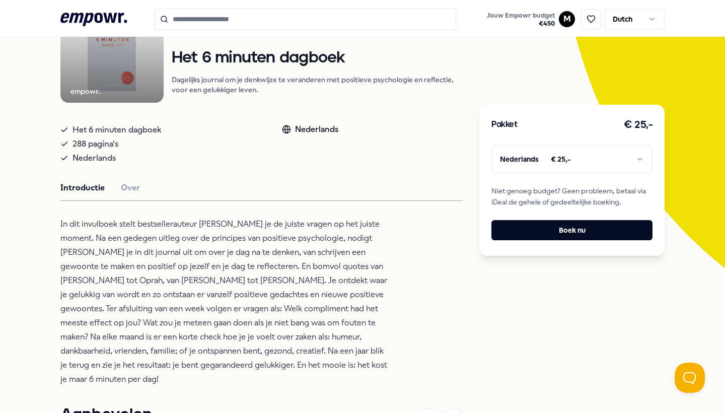
scroll to position [118, 0]
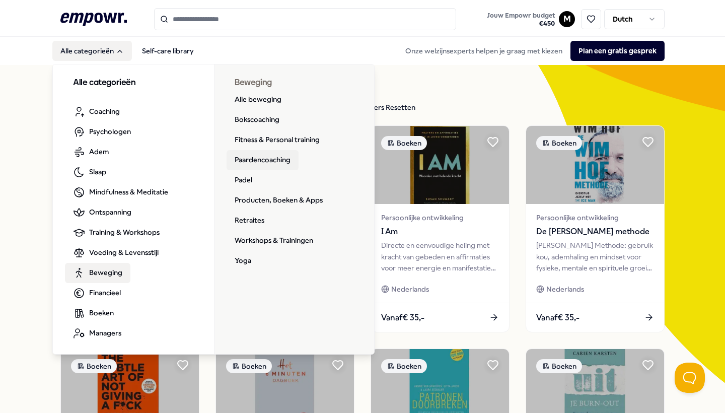
click at [276, 158] on link "Paardencoaching" at bounding box center [263, 160] width 72 height 20
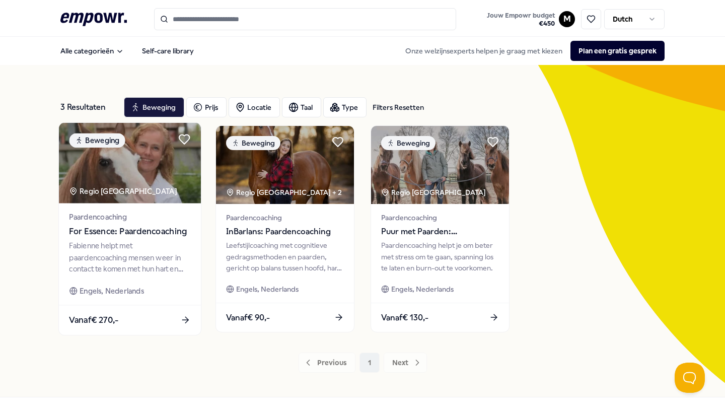
click at [114, 254] on div "Fabienne helpt met paardencoaching mensen weer in contact te komen met hun hart…" at bounding box center [129, 257] width 121 height 35
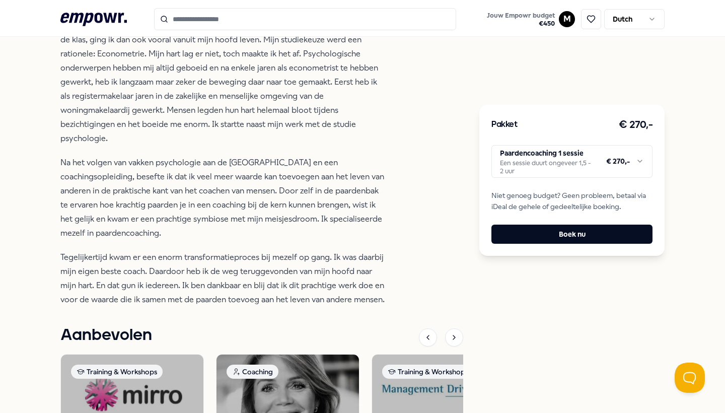
scroll to position [361, 0]
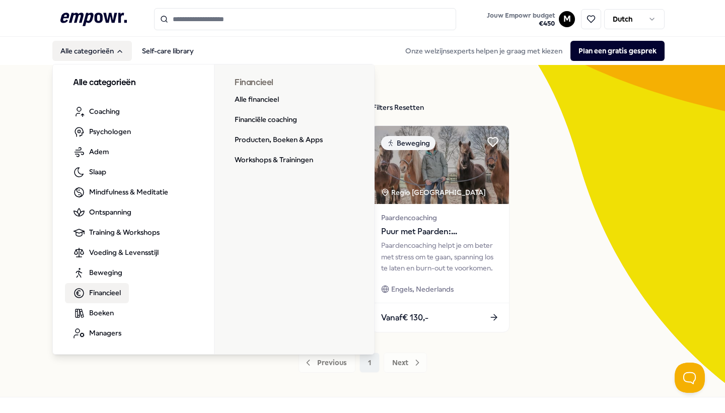
click at [119, 296] on span "Financieel" at bounding box center [105, 292] width 32 height 11
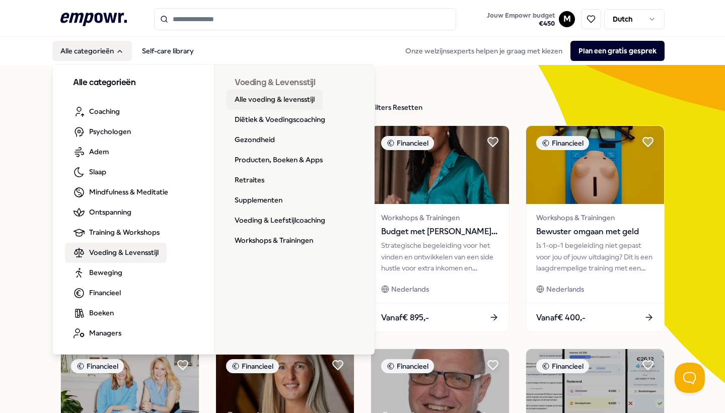
click at [244, 104] on link "Alle voeding & levensstijl" at bounding box center [275, 100] width 96 height 20
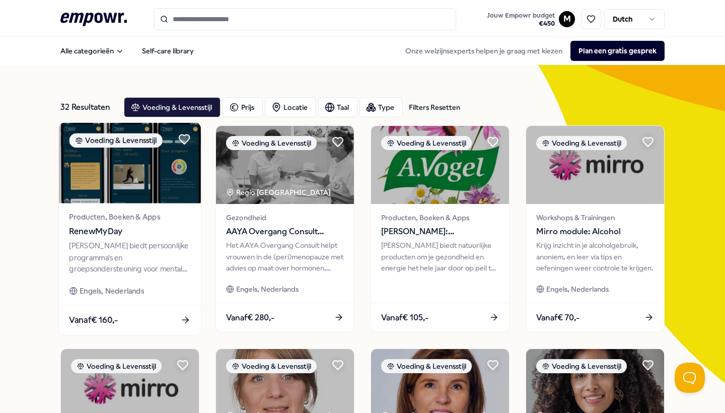
click at [123, 221] on span "Producten, Boeken & Apps" at bounding box center [129, 217] width 121 height 12
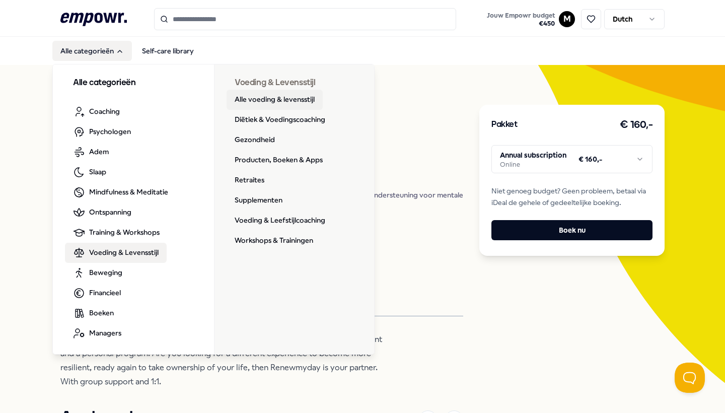
click at [264, 100] on link "Alle voeding & levensstijl" at bounding box center [275, 100] width 96 height 20
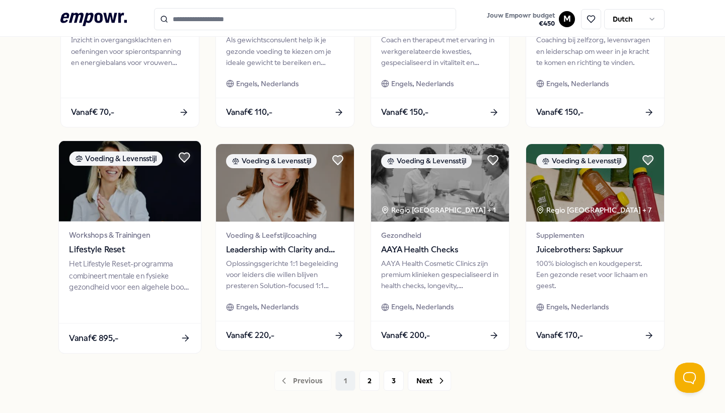
scroll to position [429, 0]
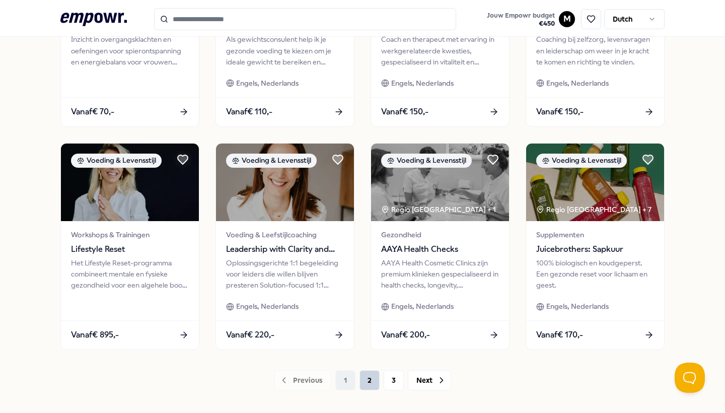
click at [373, 381] on button "2" at bounding box center [369, 380] width 20 height 20
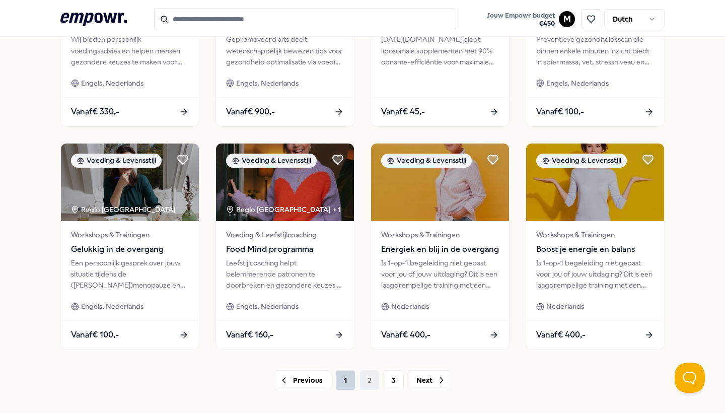
click at [343, 378] on button "1" at bounding box center [345, 380] width 20 height 20
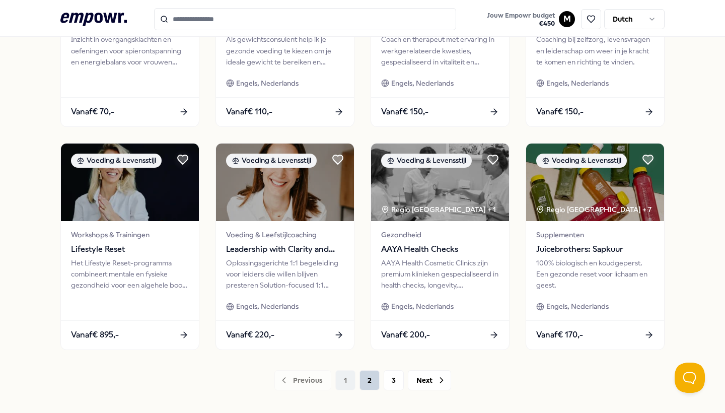
click at [367, 378] on button "2" at bounding box center [369, 380] width 20 height 20
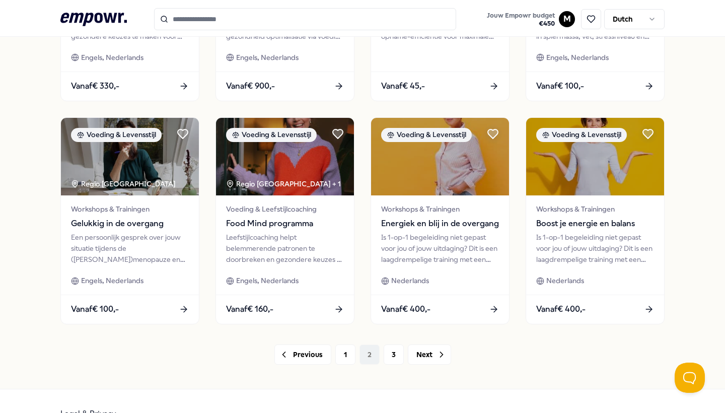
scroll to position [457, 0]
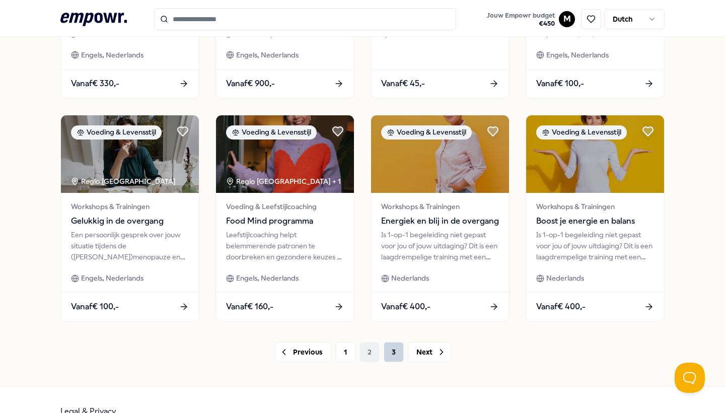
click at [397, 352] on button "3" at bounding box center [394, 352] width 20 height 20
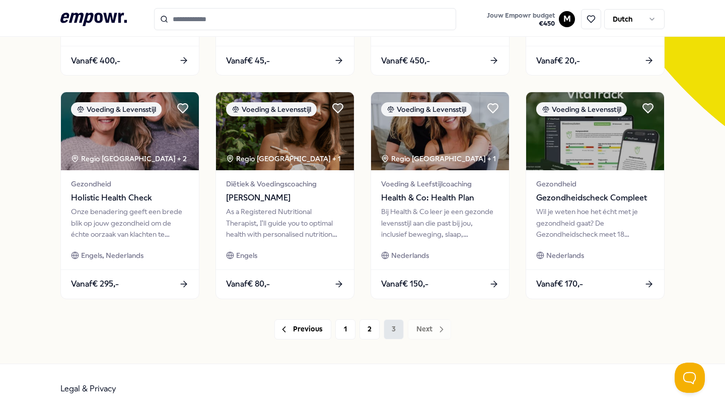
scroll to position [256, 0]
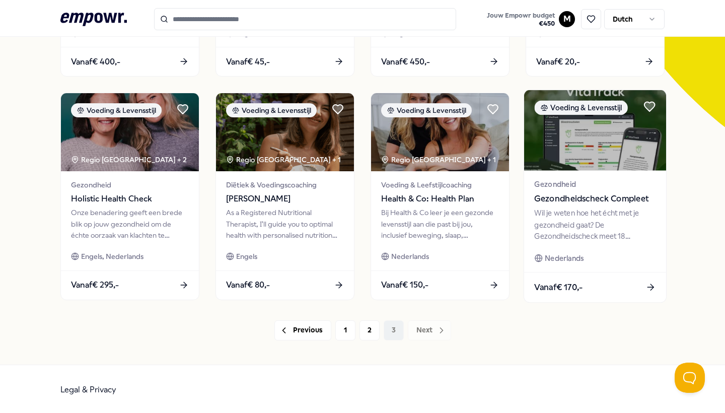
click at [567, 224] on div "Wil je weten hoe het écht met je gezondheid gaat? De Gezondheidscheck meet 18 b…" at bounding box center [594, 224] width 121 height 35
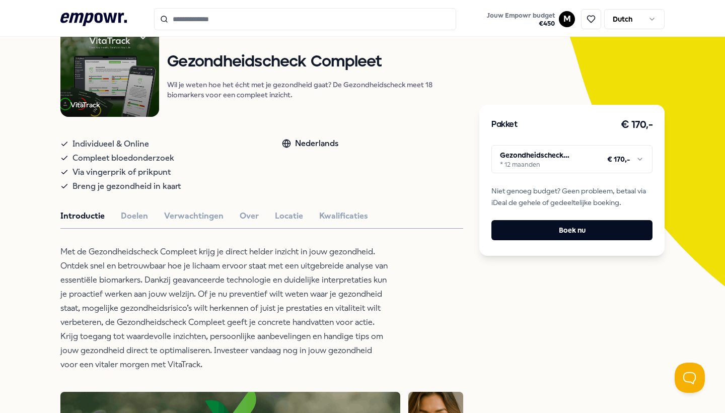
scroll to position [98, 0]
